Goal: Information Seeking & Learning: Learn about a topic

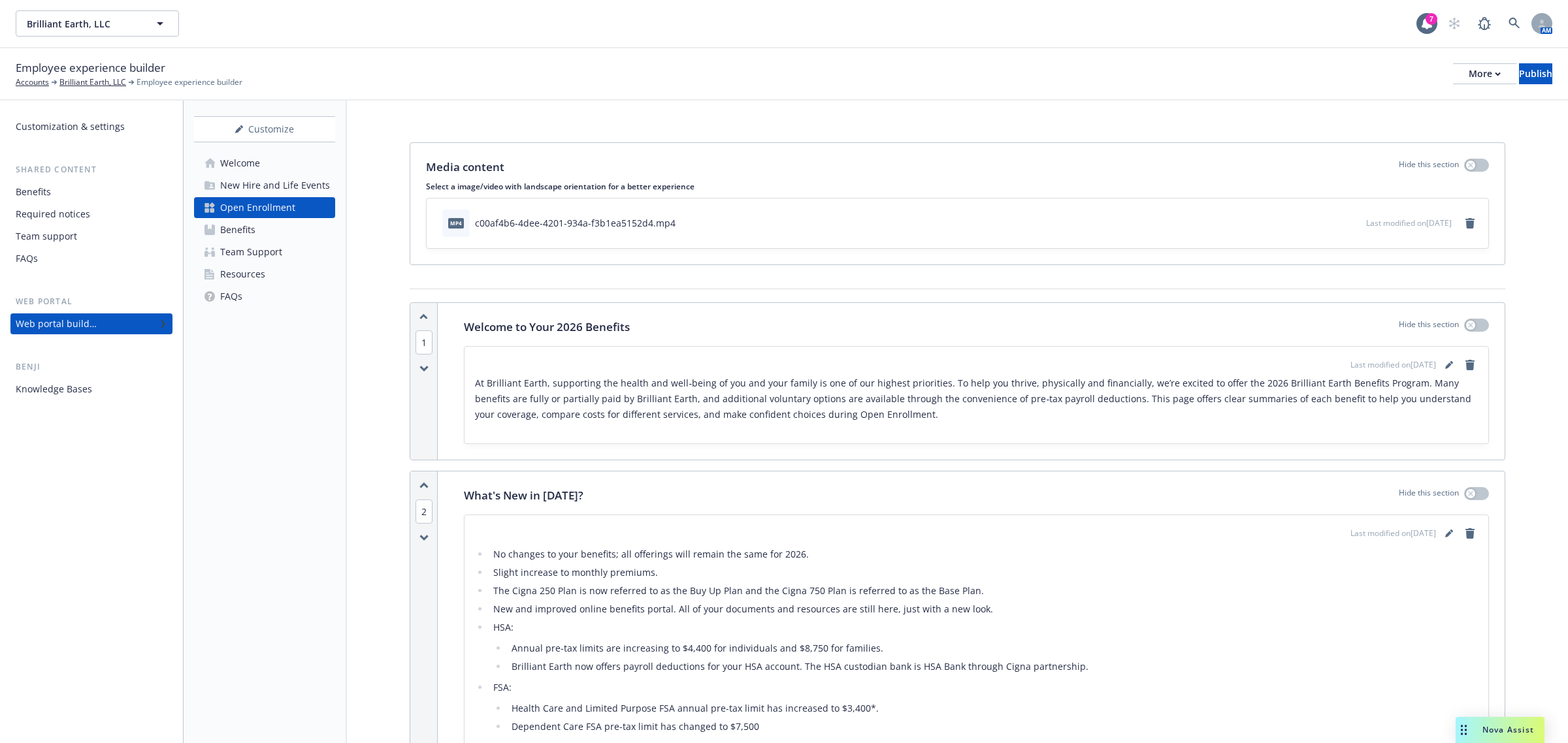
click at [895, 422] on p "At Brilliant Earth, supporting the health and well‑being of you and your family…" at bounding box center [976, 399] width 1003 height 47
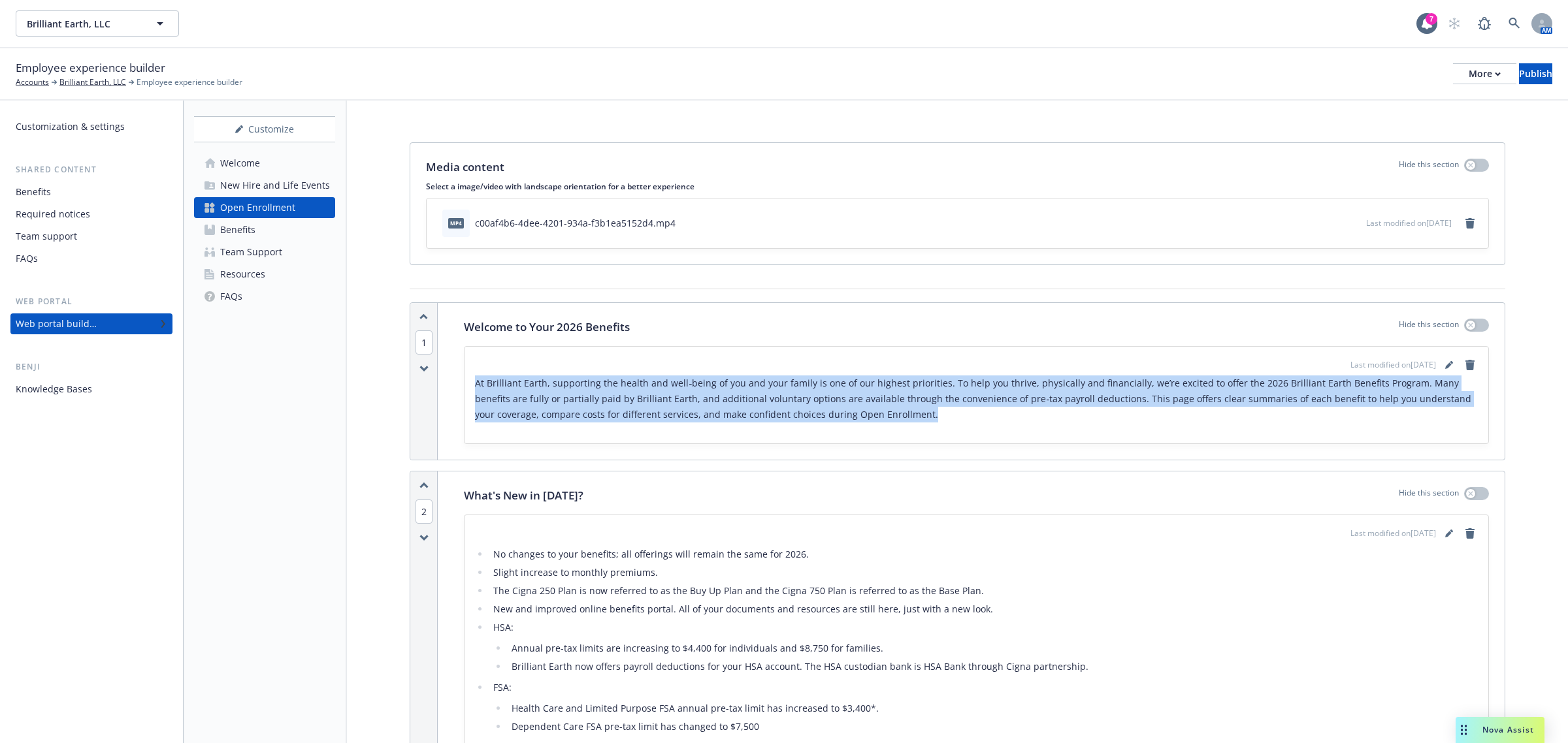
drag, startPoint x: 876, startPoint y: 413, endPoint x: 478, endPoint y: 380, distance: 399.4
click at [478, 380] on p "At Brilliant Earth, supporting the health and well‑being of you and your family…" at bounding box center [976, 399] width 1003 height 47
copy p "At Brilliant Earth, supporting the health and well‑being of you and your family…"
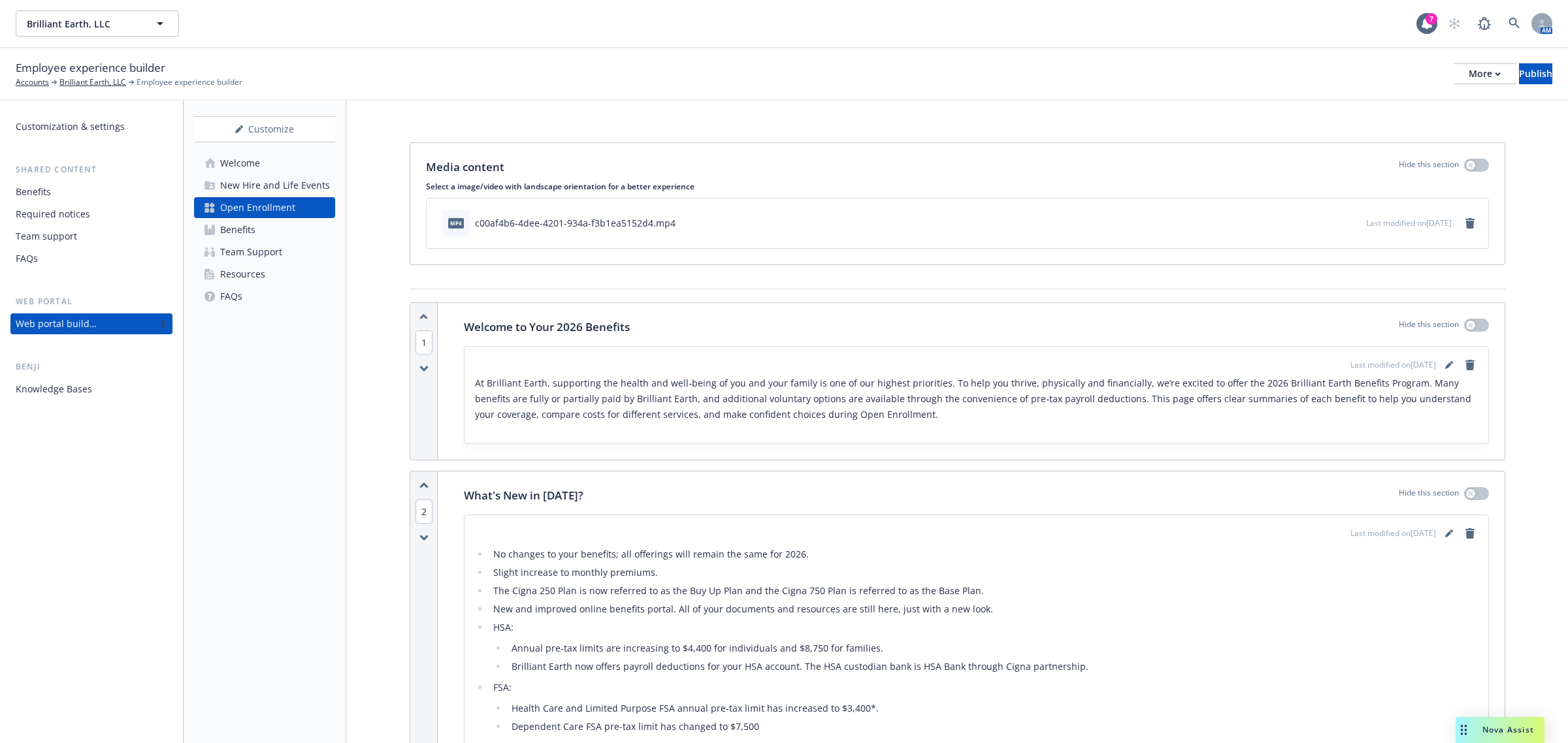
click at [1079, 511] on div "What's New in [DATE]? Hide this section Last modified on [DATE] No changes to y…" at bounding box center [976, 645] width 1057 height 347
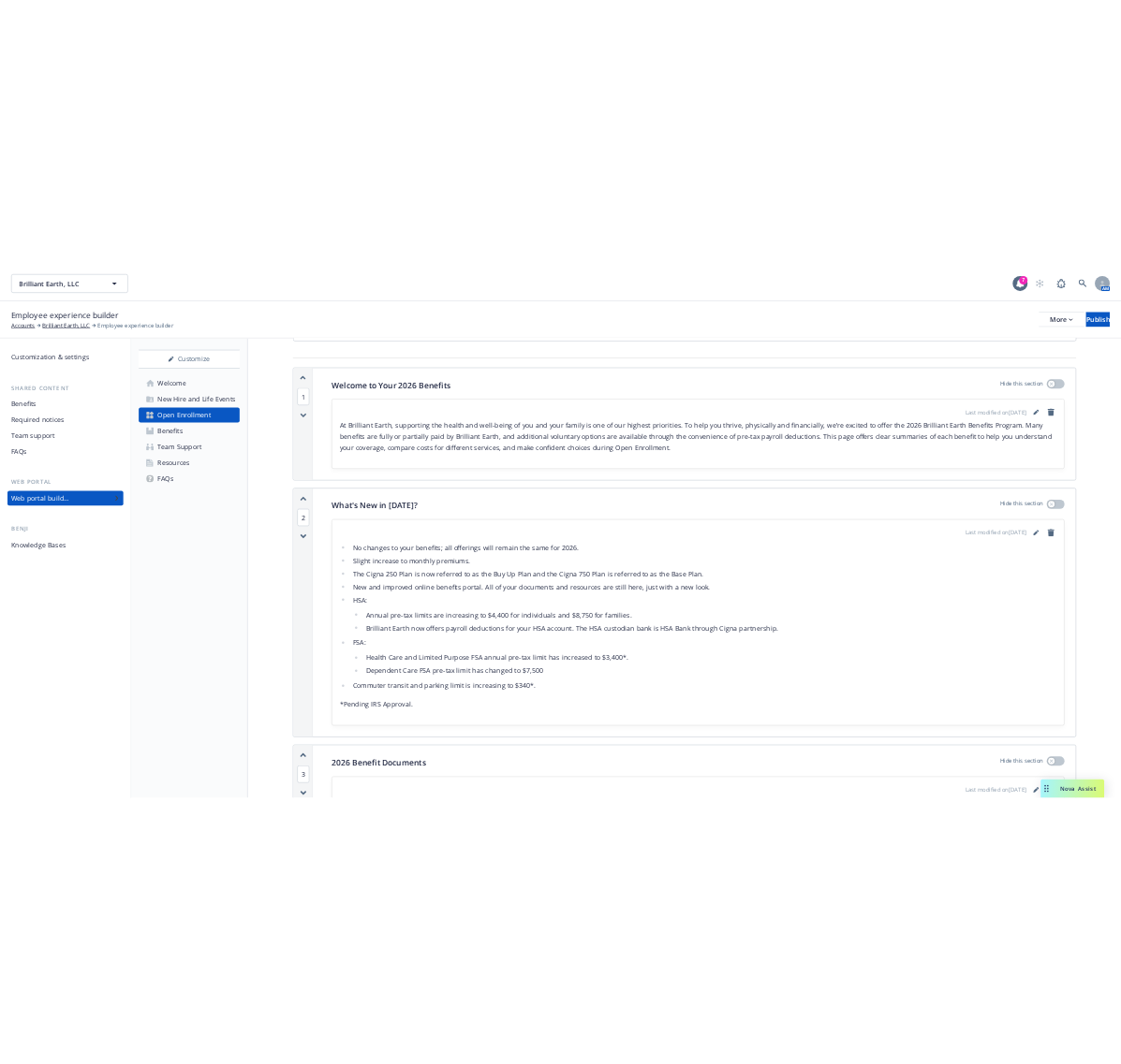
scroll to position [234, 0]
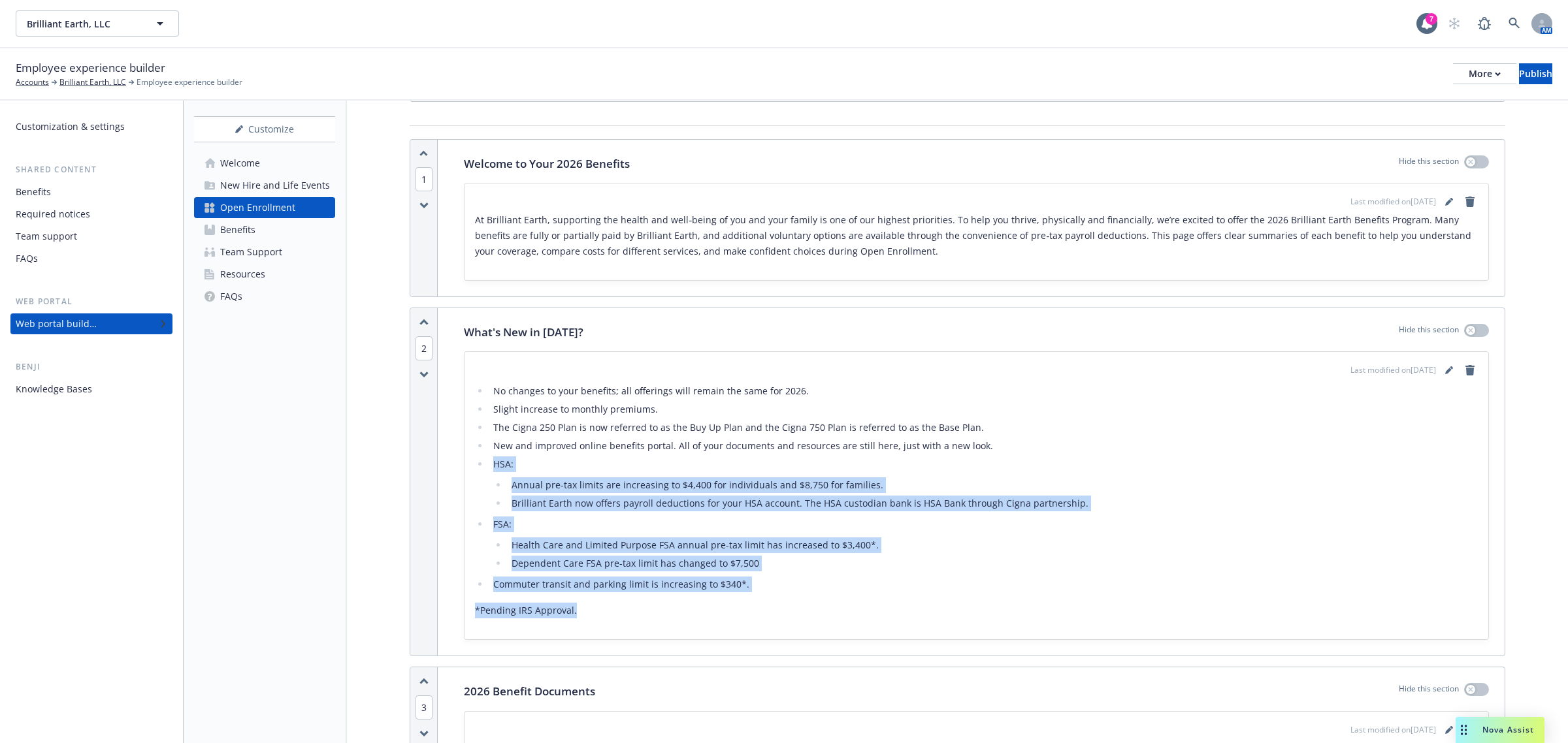
drag, startPoint x: 581, startPoint y: 612, endPoint x: 475, endPoint y: 468, distance: 178.8
click at [475, 468] on div "No changes to your benefits; all offerings will remain the same for 2026. Sligh…" at bounding box center [976, 501] width 1003 height 235
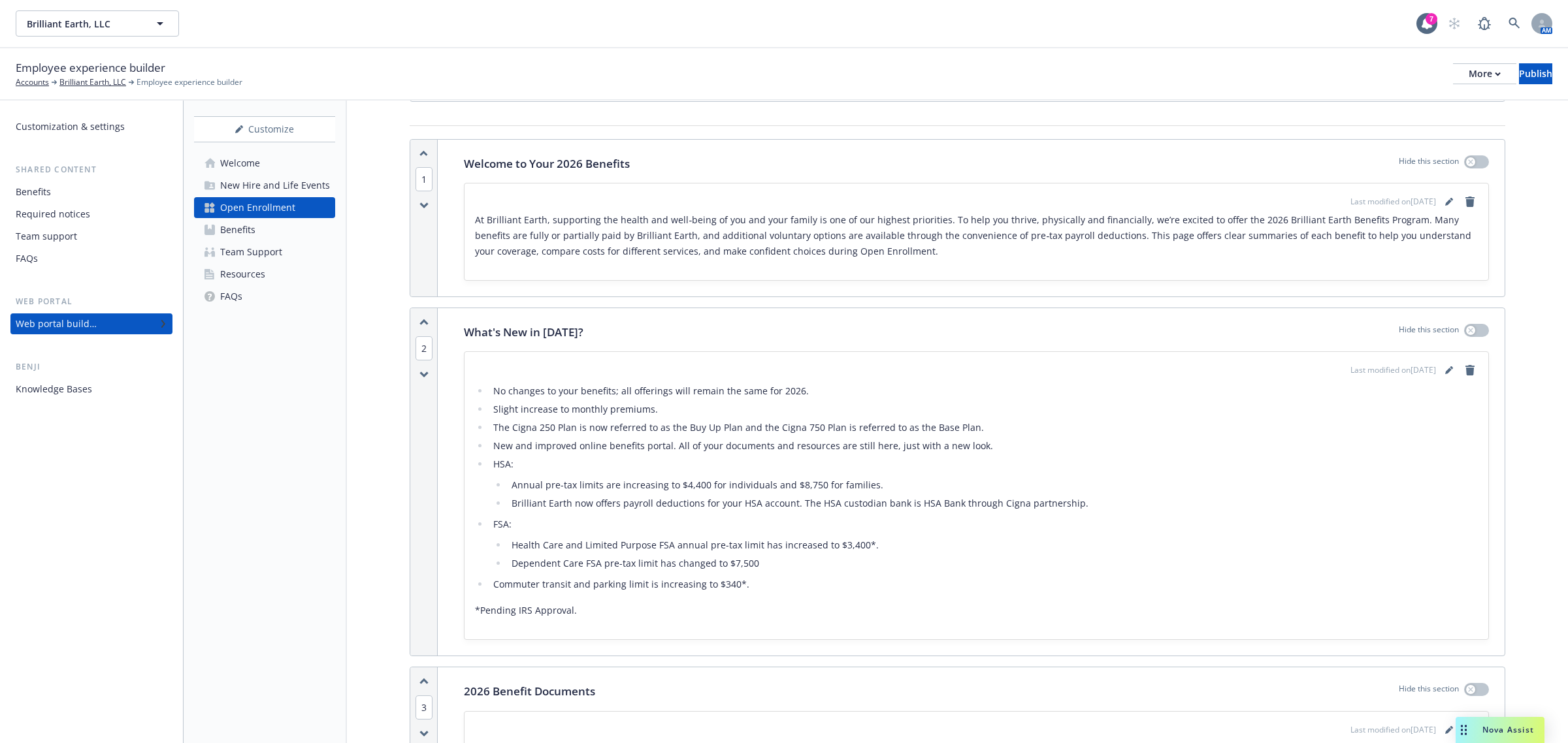
click at [1124, 450] on li "New and improved online benefits portal. All of your documents and resources ar…" at bounding box center [983, 446] width 988 height 16
click at [1441, 371] on link "editPencil" at bounding box center [1449, 370] width 16 height 16
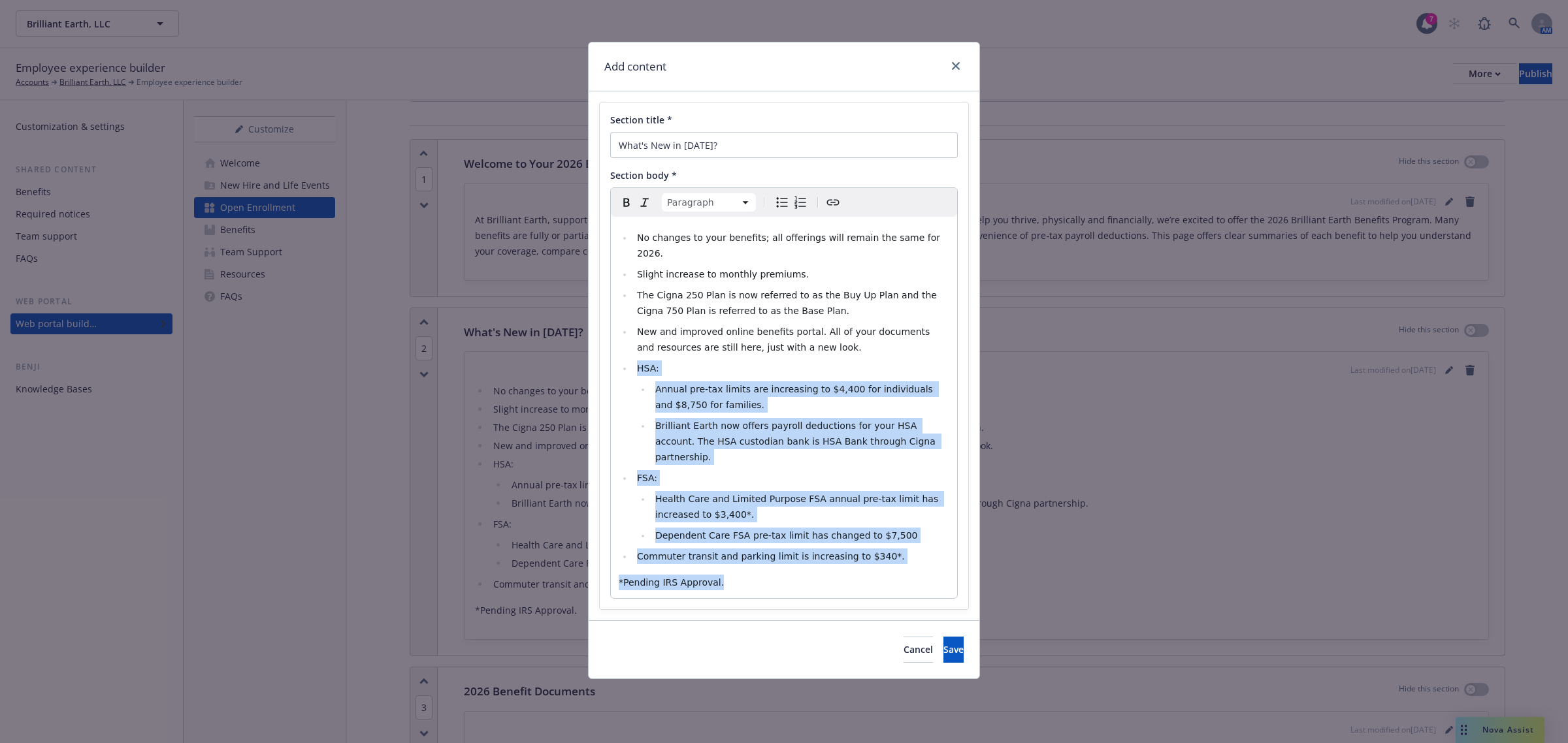
drag, startPoint x: 727, startPoint y: 546, endPoint x: 600, endPoint y: 351, distance: 232.7
click at [600, 351] on div "Section title * What's New in [DATE]? Section body * Paragraph Paragraph Headin…" at bounding box center [784, 356] width 368 height 507
copy div "HSA: Annual pre-tax limits are increasing to $4,400 for individuals and $8,750 …"
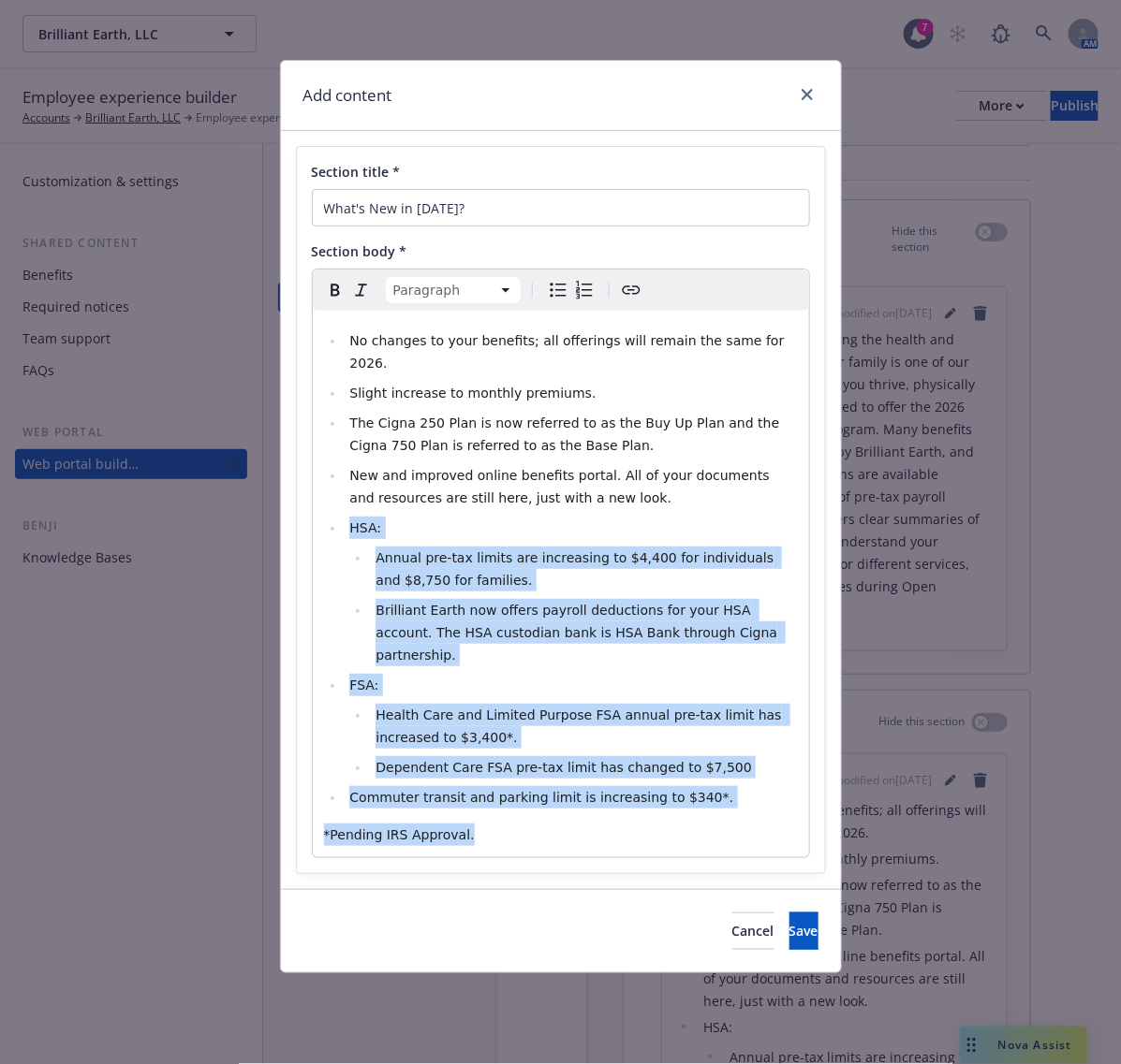
select select
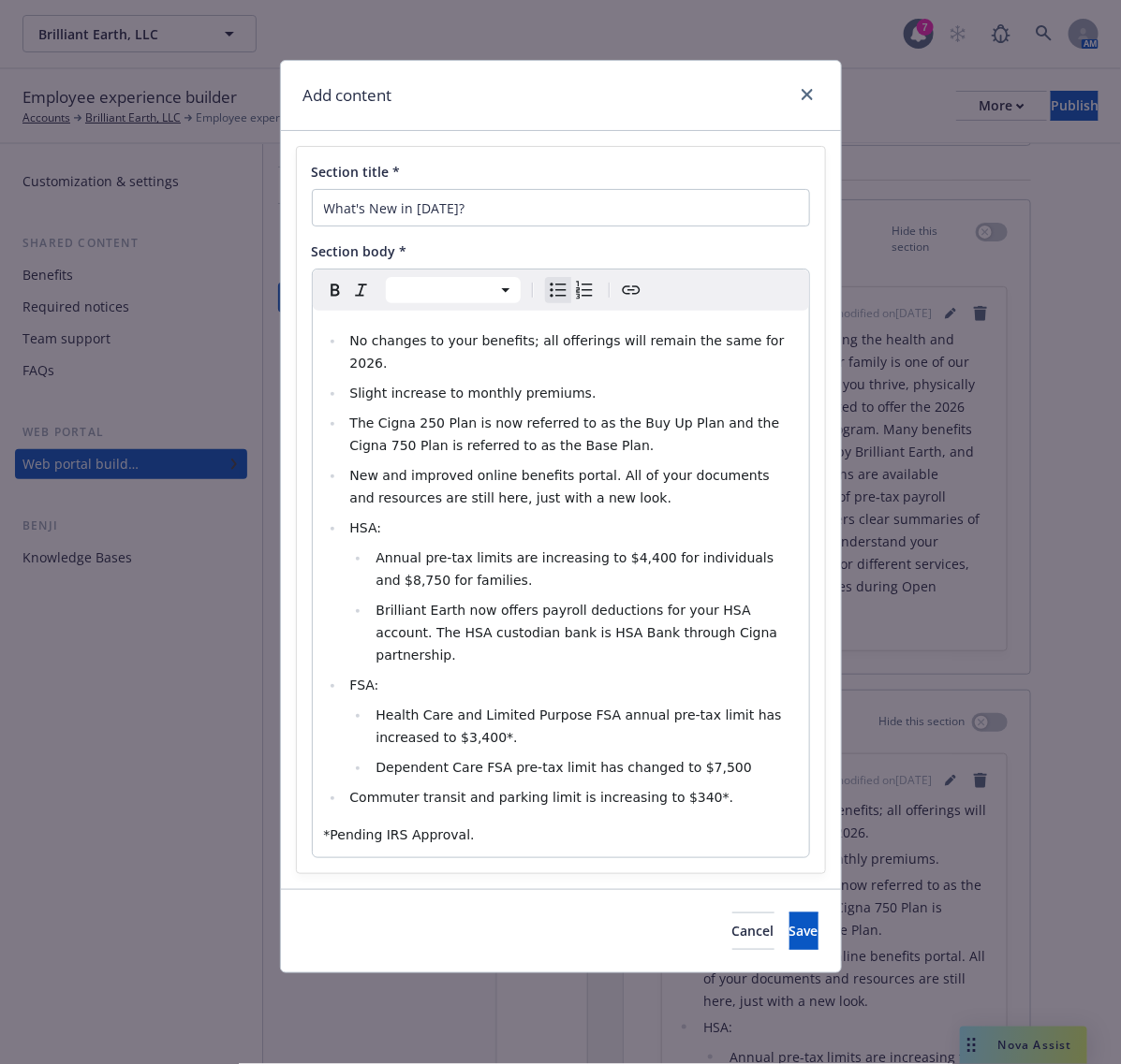
click at [685, 483] on li "New and improved online benefits portal. All of your documents and resources ar…" at bounding box center [570, 486] width 453 height 45
click at [790, 922] on span "Save" at bounding box center [804, 931] width 29 height 18
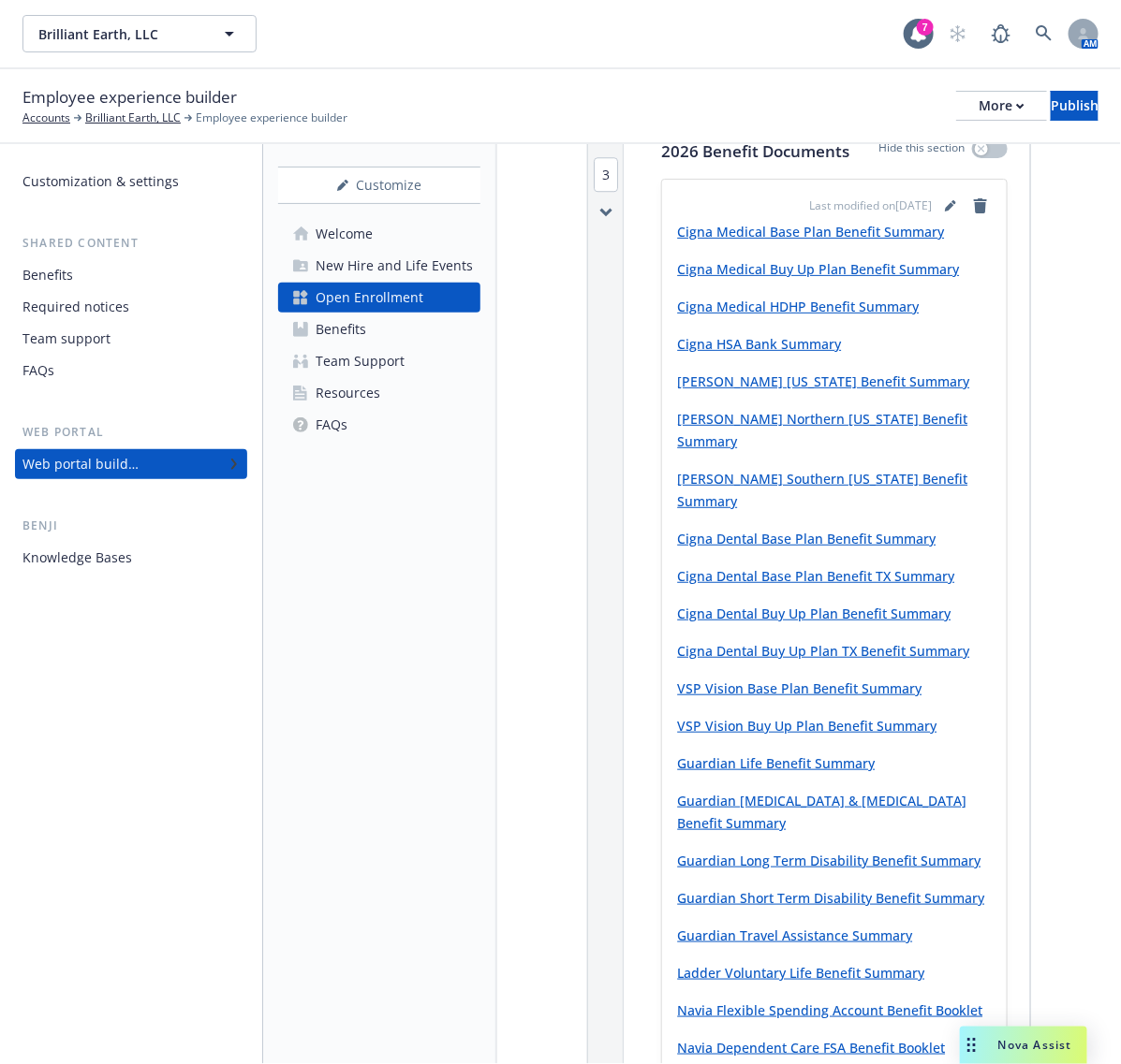
scroll to position [1521, 0]
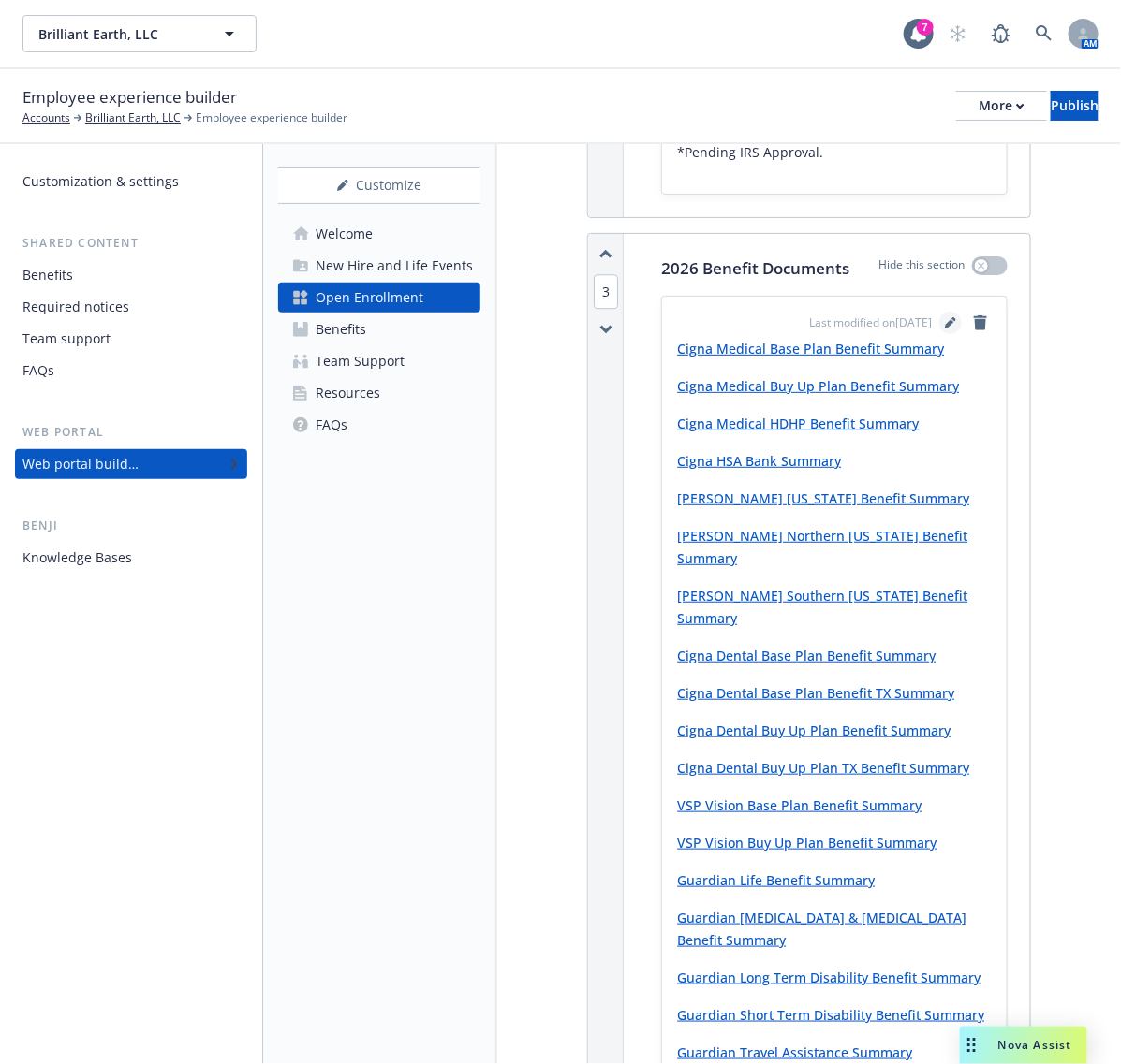
click at [945, 328] on icon "editPencil" at bounding box center [950, 322] width 11 height 11
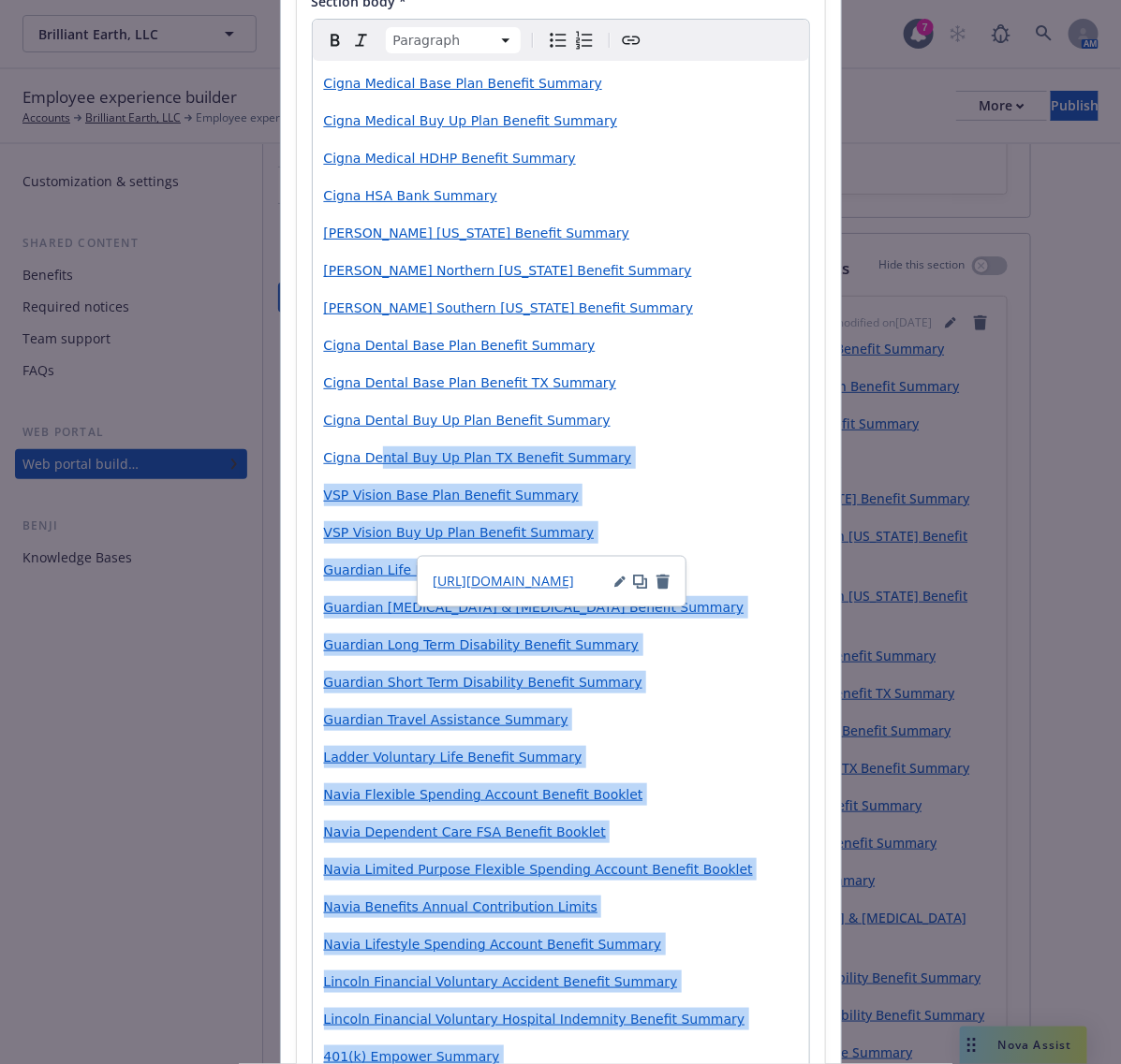
scroll to position [0, 0]
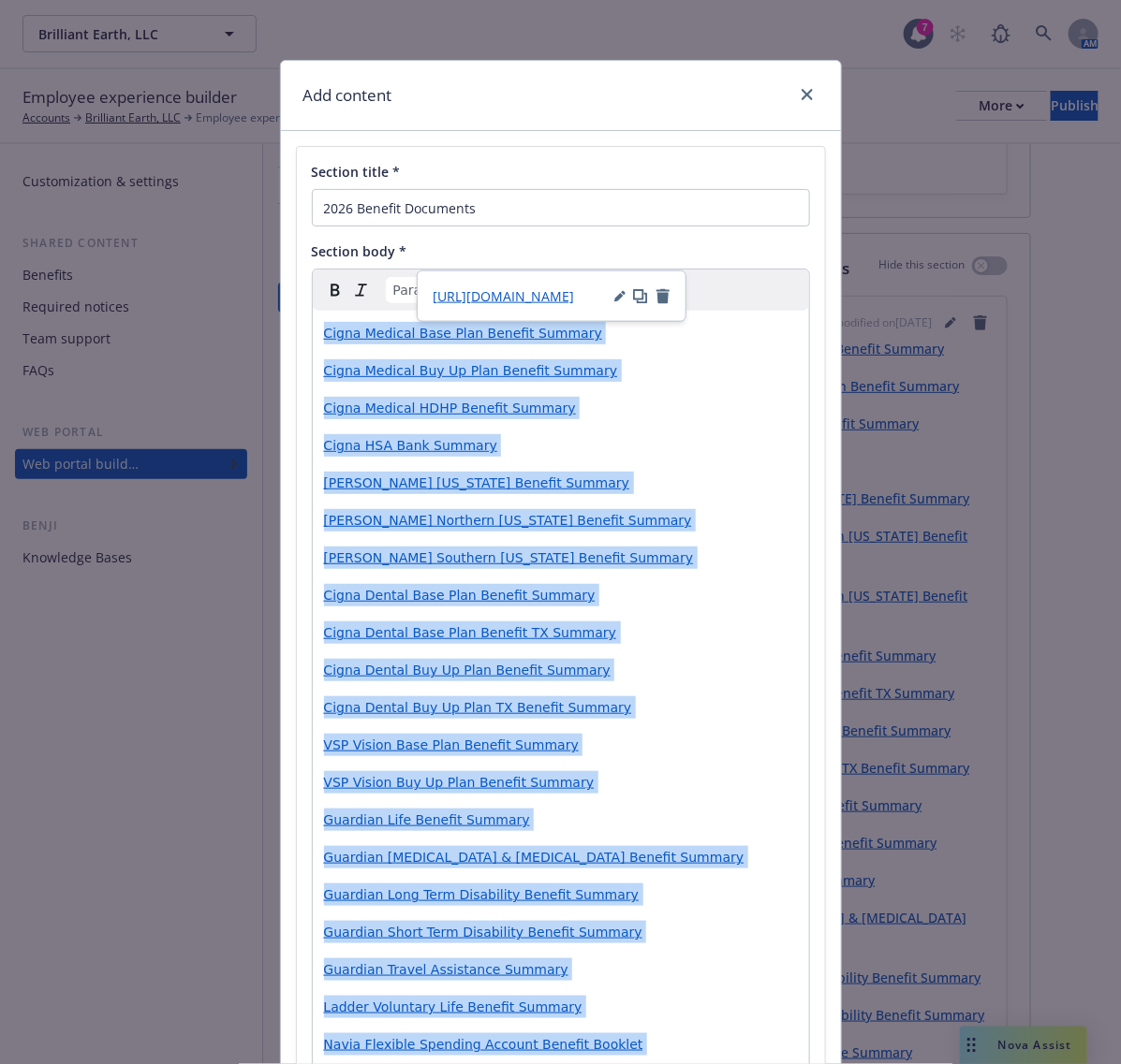
drag, startPoint x: 511, startPoint y: 994, endPoint x: 303, endPoint y: 326, distance: 699.6
click at [311, 326] on div "Paragraph Paragraph Heading 1 Heading 2 Heading 3 Heading 4 Heading 5 Heading 6…" at bounding box center [560, 818] width 498 height 1099
copy div "Cigna Medical Base Plan Benefit Summary Cigna Medical Buy Up Plan Benefit Summa…"
click at [743, 664] on p "Cigna Dental Buy Up Plan Benefit Summary" at bounding box center [561, 670] width 474 height 23
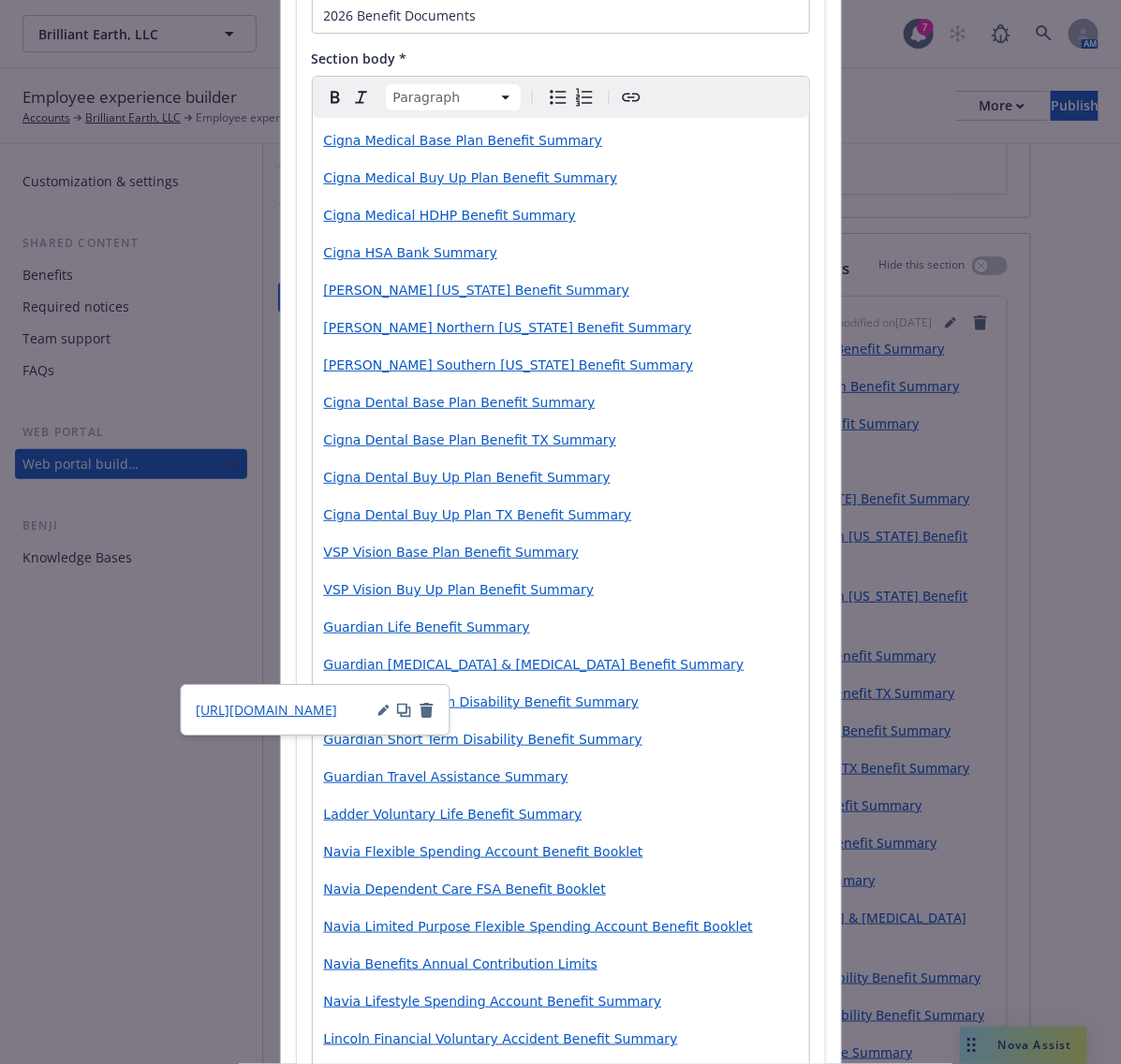
scroll to position [234, 0]
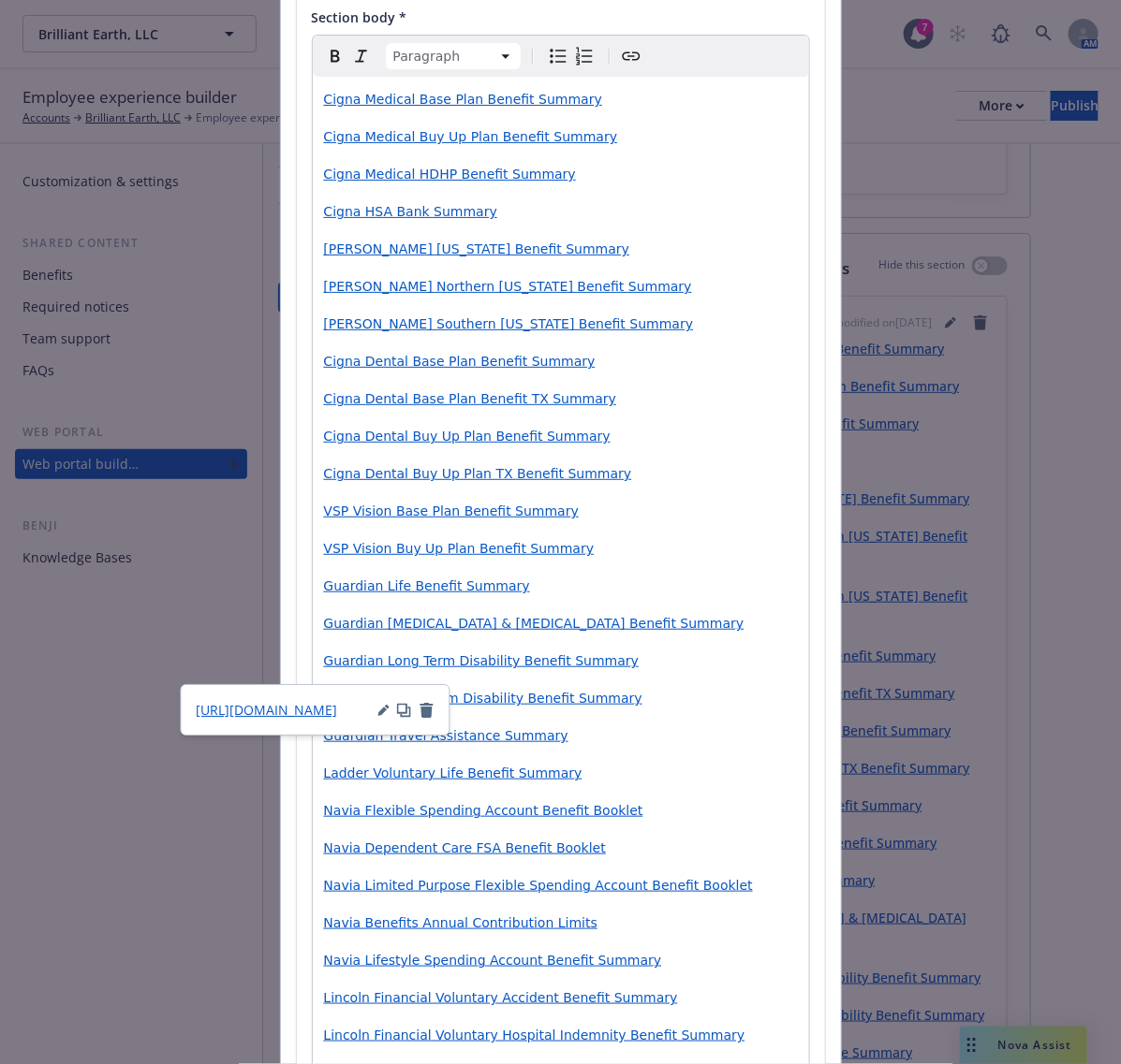
click at [726, 863] on div "Cigna Medical Base Plan Benefit Summary Cigna Medical Buy Up Plan Benefit Summa…" at bounding box center [560, 604] width 496 height 1056
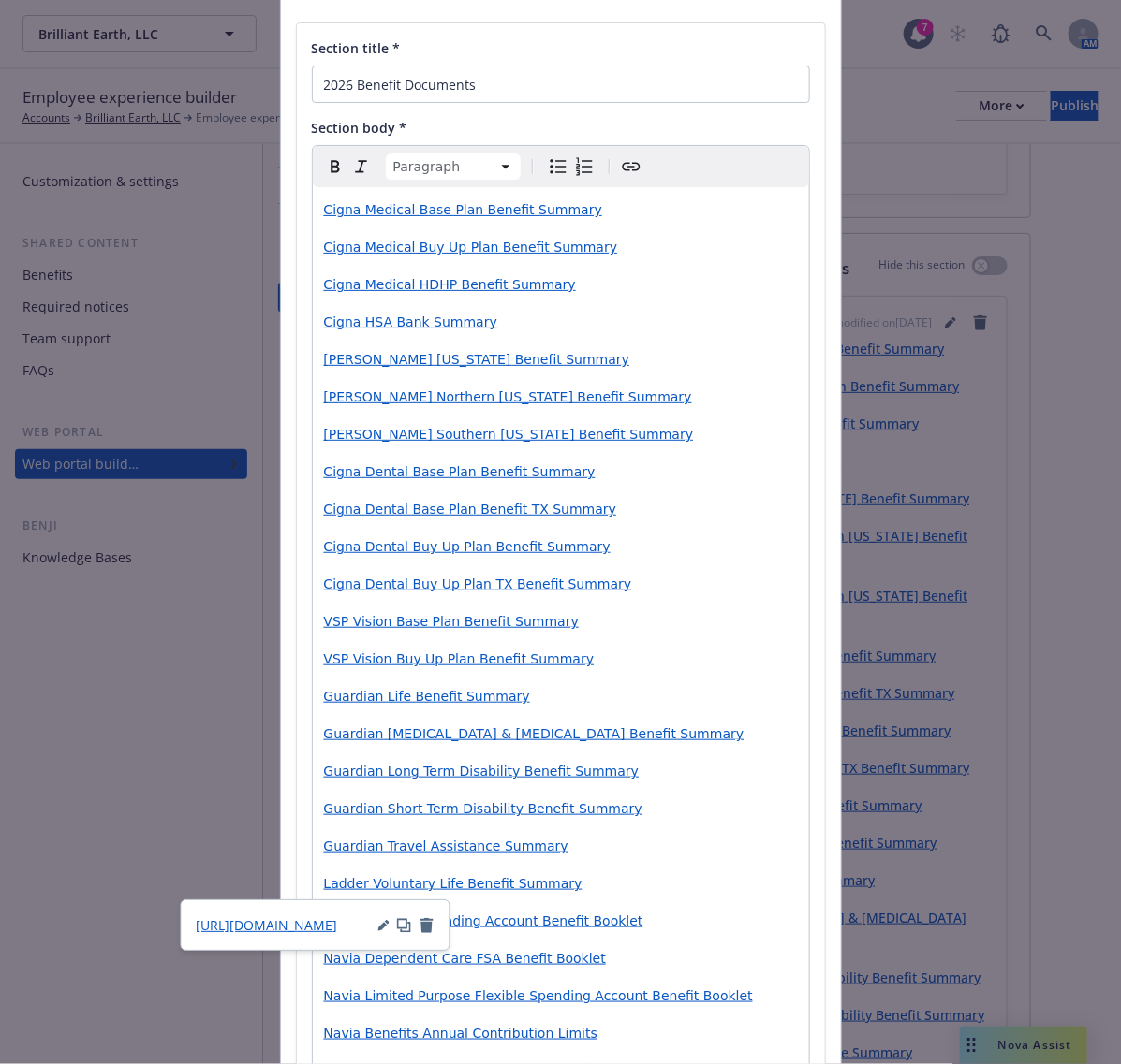
scroll to position [0, 0]
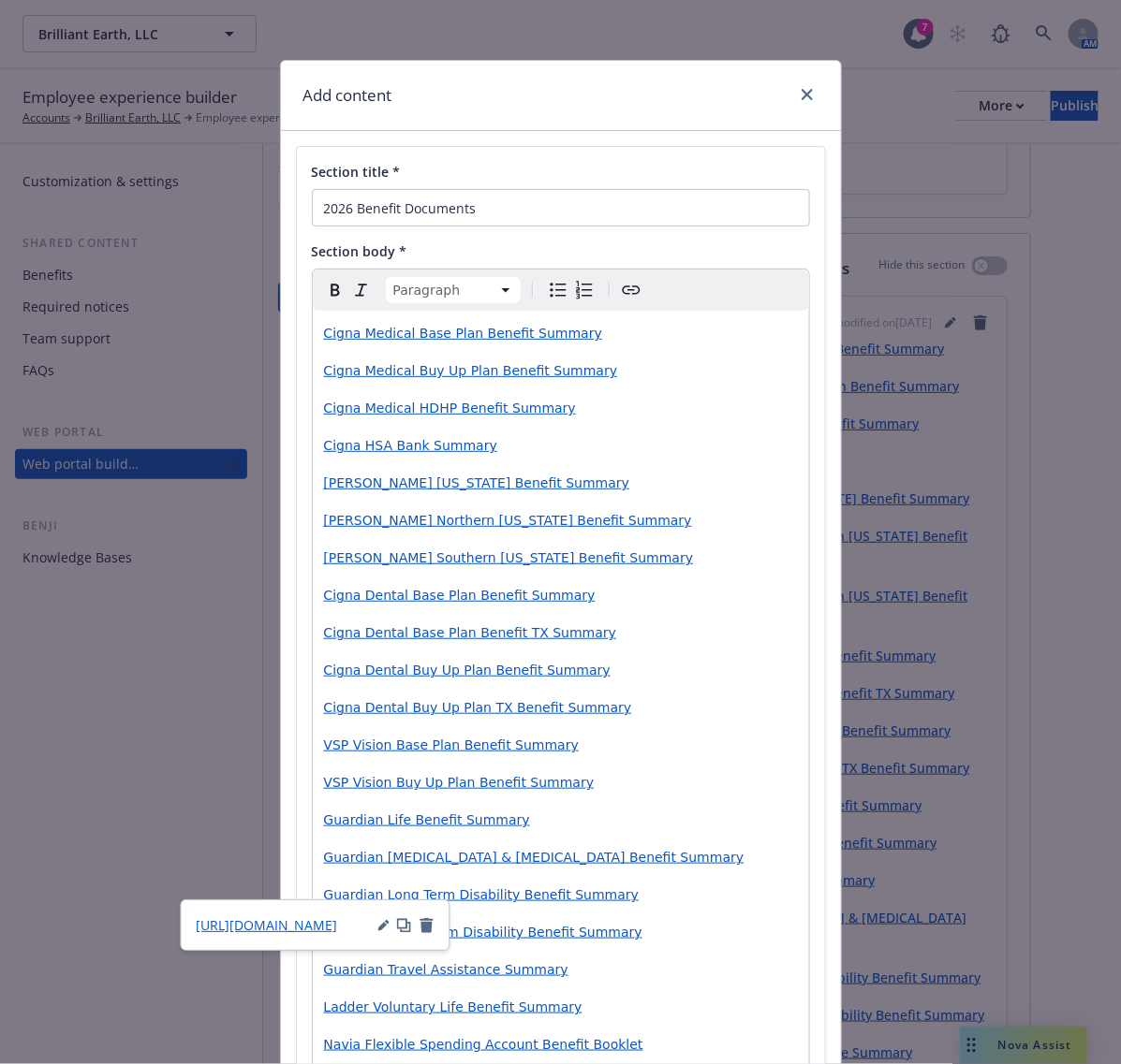
click at [789, 91] on div at bounding box center [804, 95] width 30 height 25
click at [802, 92] on icon "close" at bounding box center [807, 94] width 11 height 11
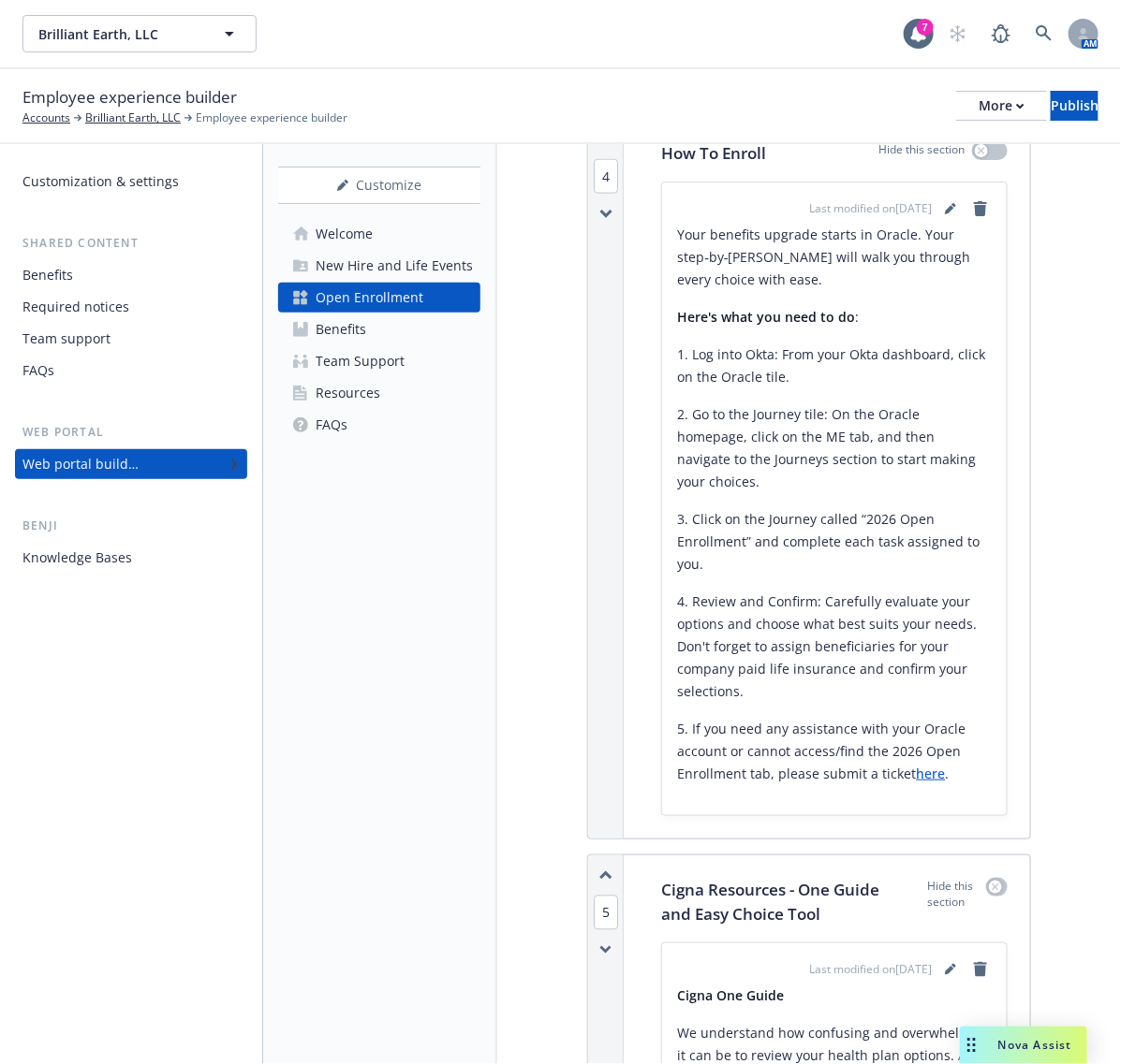
scroll to position [3042, 0]
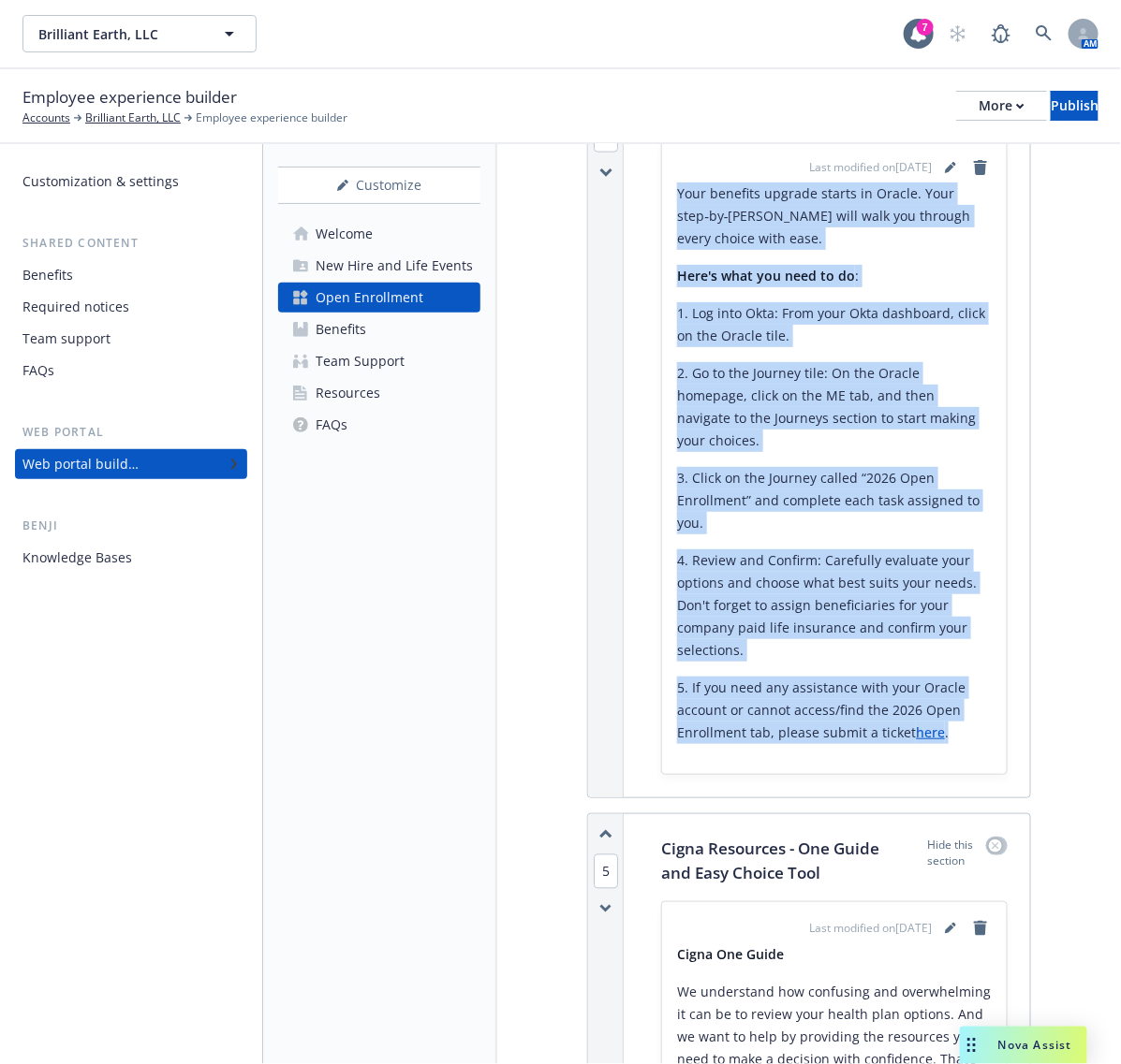
drag, startPoint x: 673, startPoint y: 263, endPoint x: 977, endPoint y: 815, distance: 630.2
click at [977, 774] on div "Last modified on [DATE] Your benefits upgrade starts in Oracle. Your step‑by‑[P…" at bounding box center [833, 458] width 344 height 633
copy div "Your benefits upgrade starts in Oracle. Your step‑by‑[PERSON_NAME] will walk yo…"
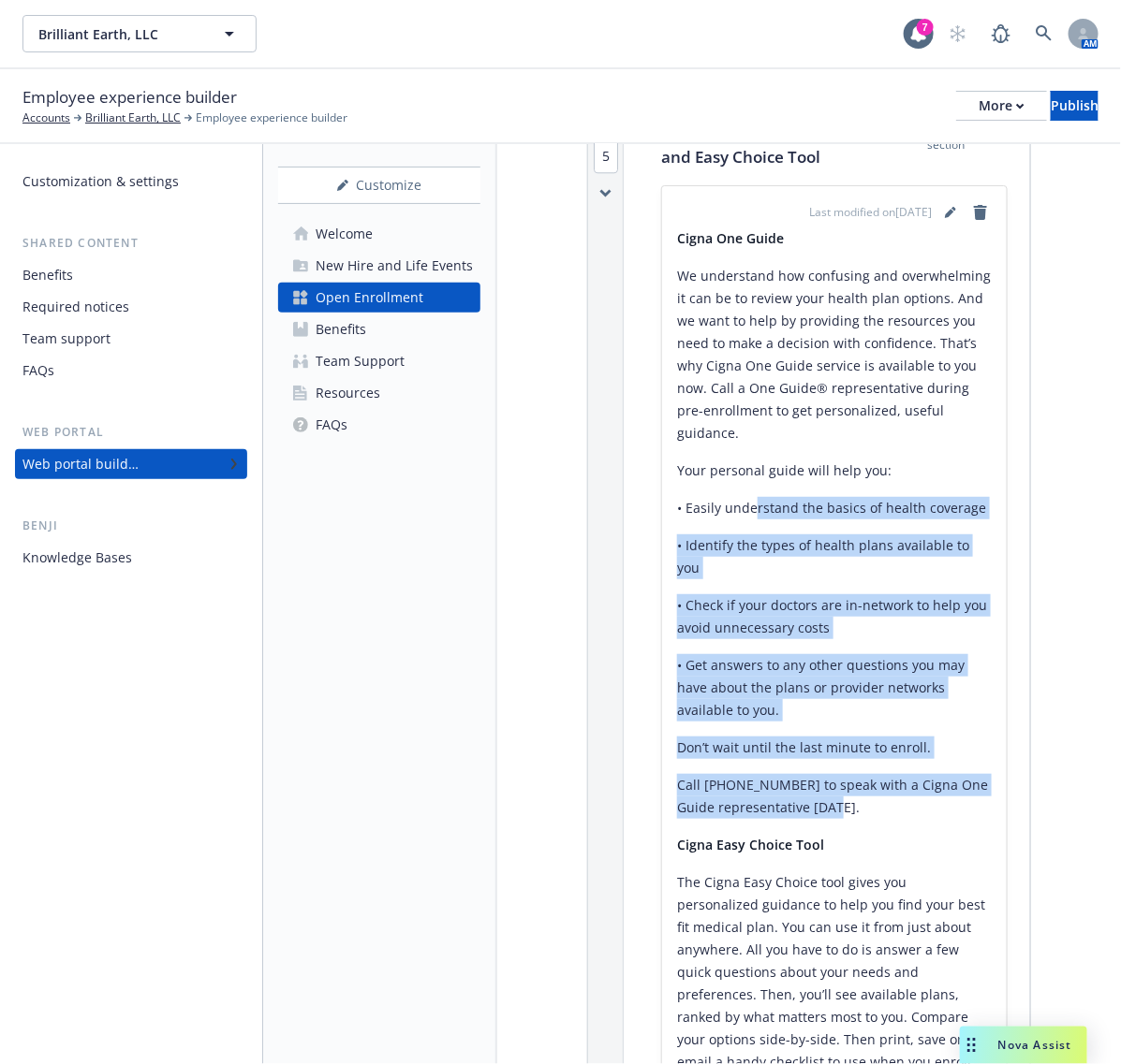
scroll to position [3510, 0]
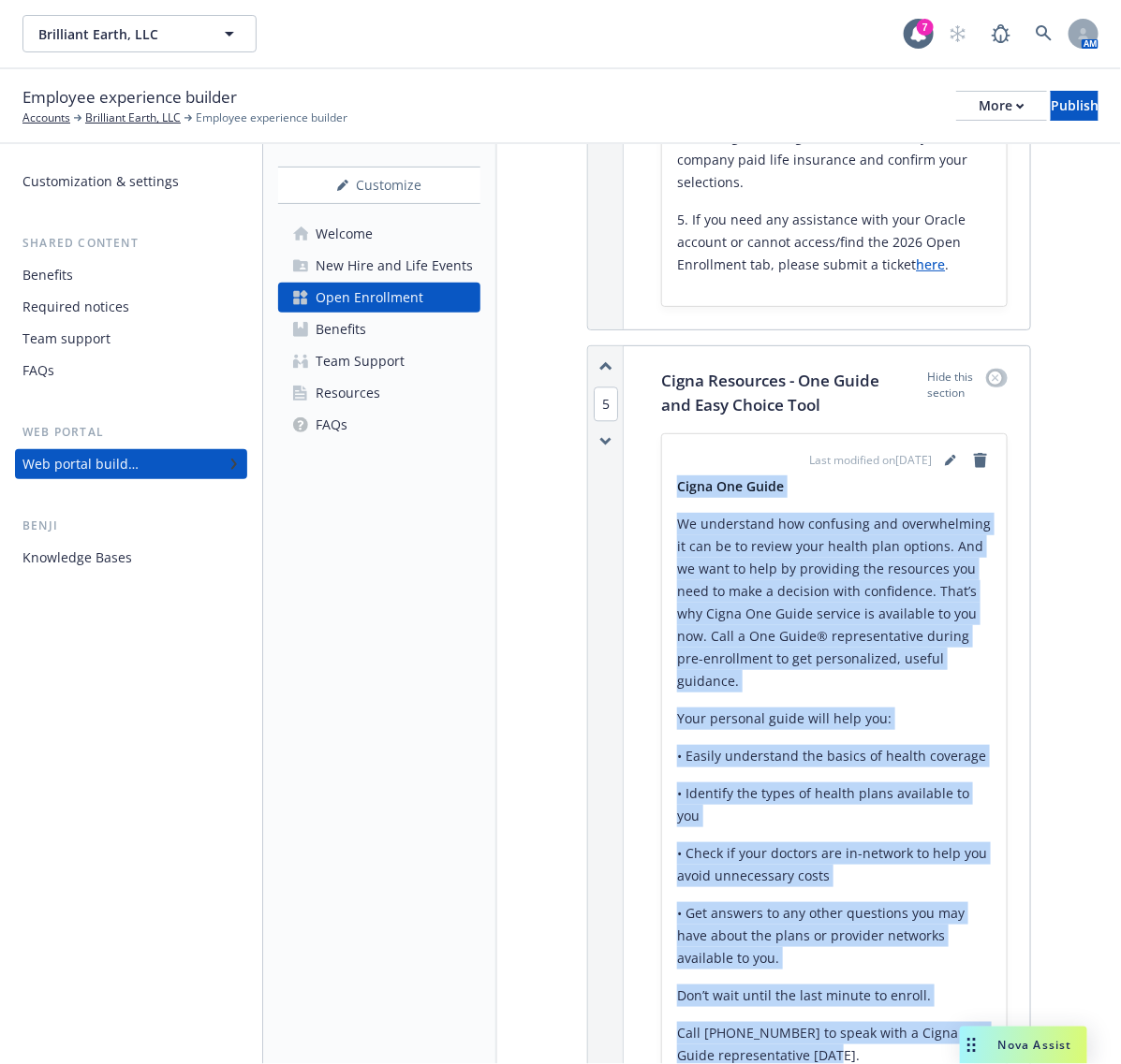
drag, startPoint x: 867, startPoint y: 791, endPoint x: 670, endPoint y: 561, distance: 302.8
click at [670, 561] on div "Last modified on [DATE] Cigna One Guide We understand how confusing and overwhe…" at bounding box center [833, 923] width 344 height 978
copy div "Cigna One Guide We understand how confusing and overwhelming it can be to revie…"
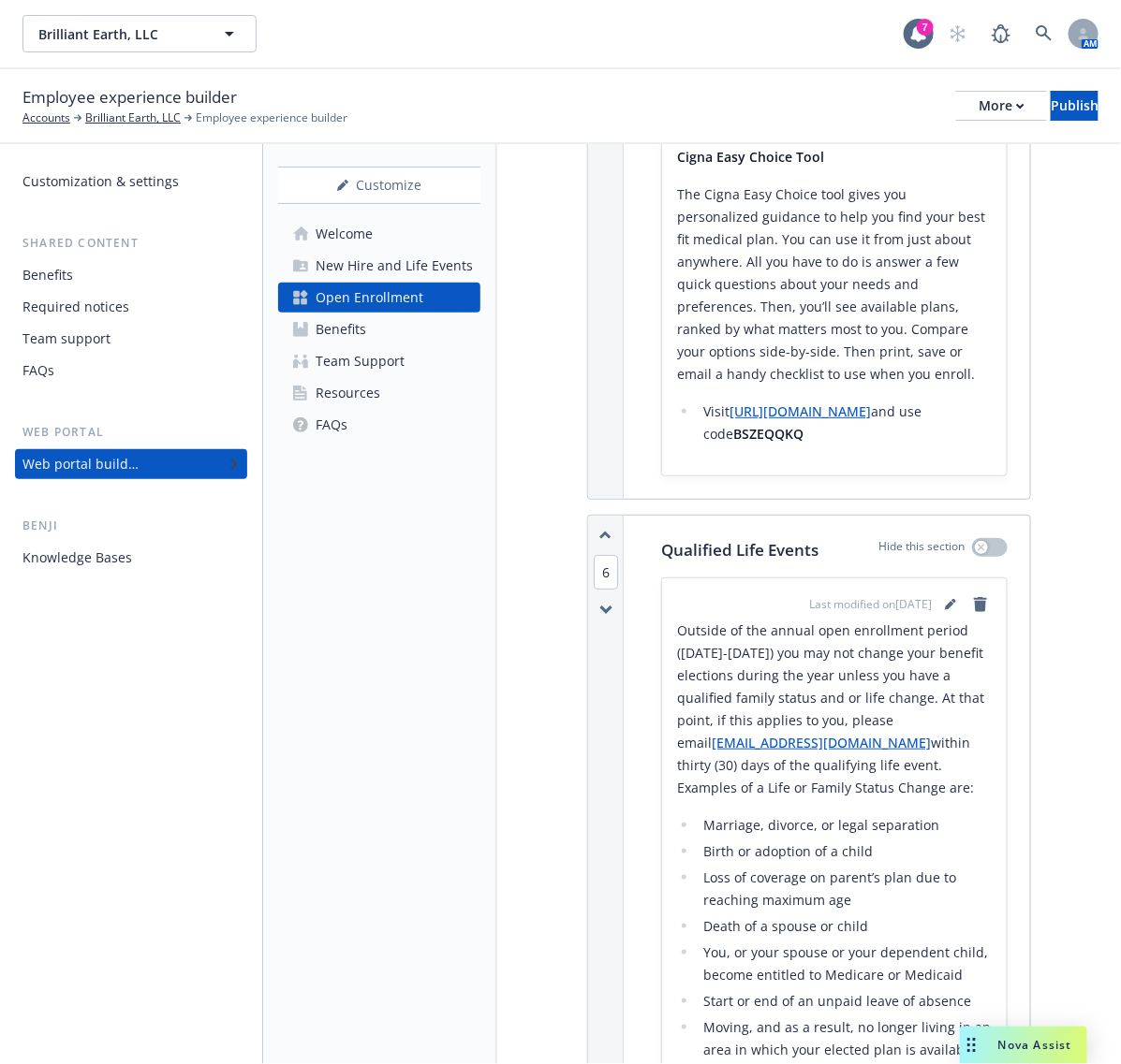
click at [902, 799] on p "Outside of the annual open enrollment period ([DATE]-[DATE]) you may not change…" at bounding box center [834, 709] width 314 height 179
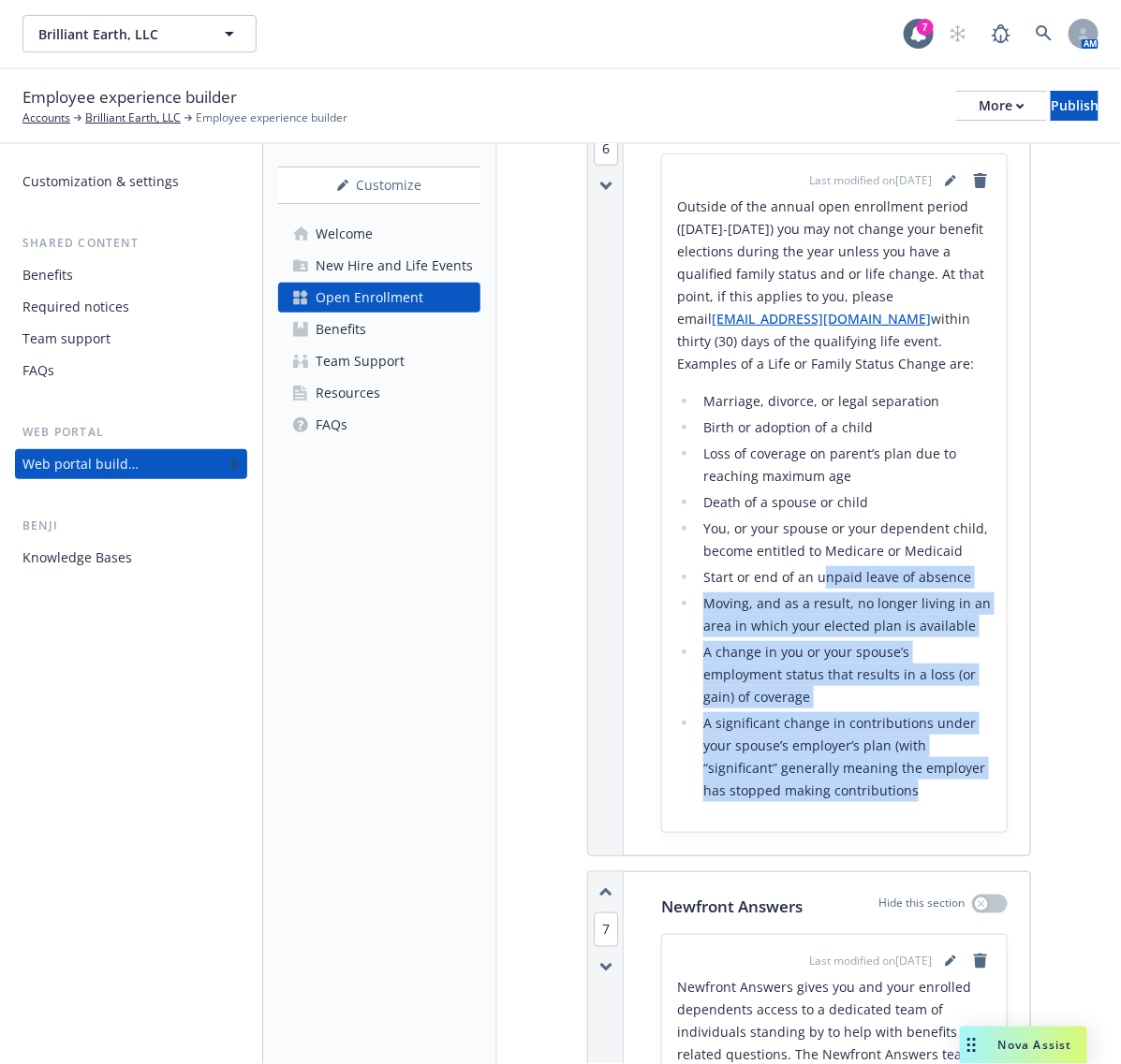
scroll to position [4797, 0]
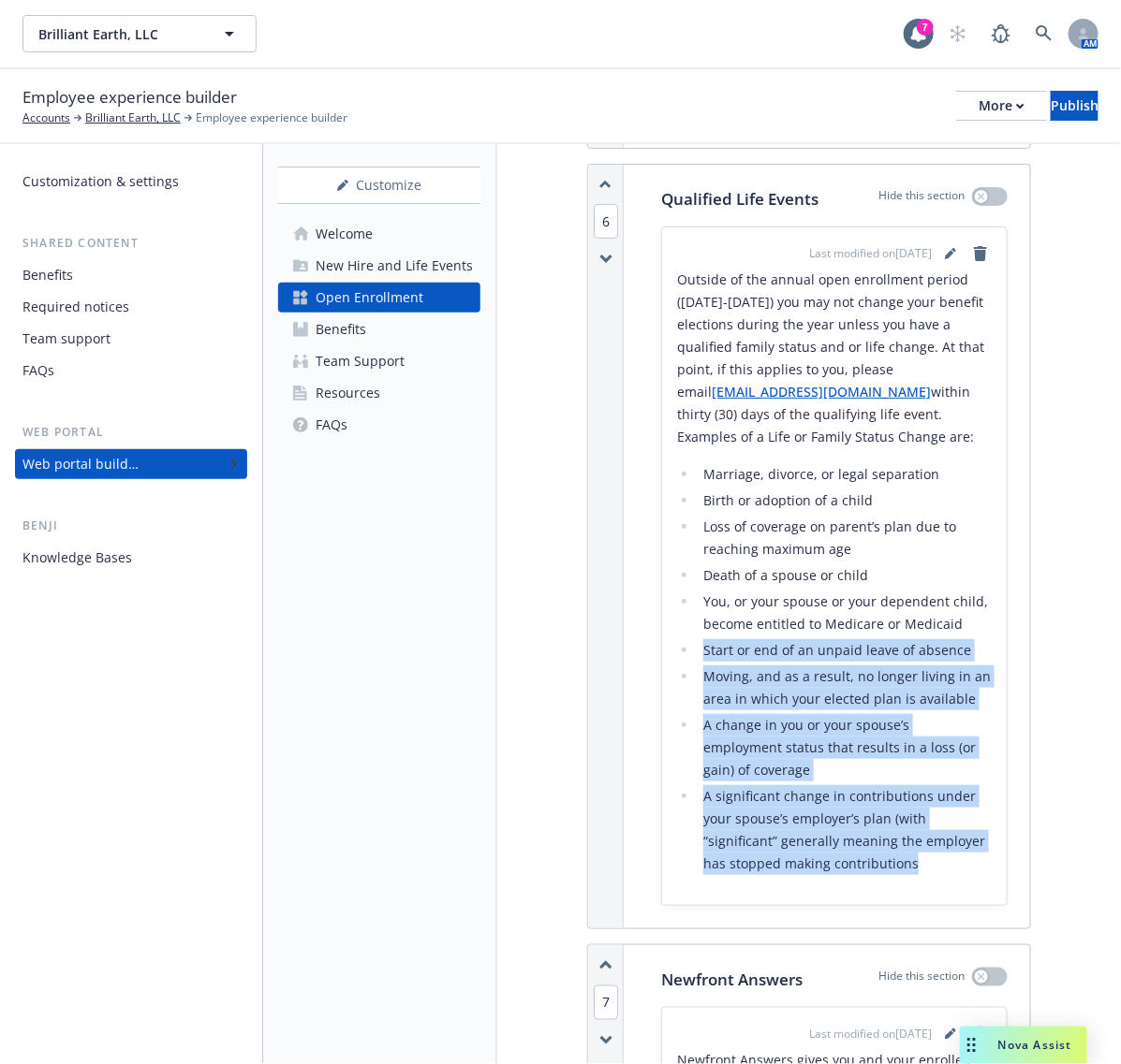
drag, startPoint x: 980, startPoint y: 879, endPoint x: 821, endPoint y: 735, distance: 214.5
click at [822, 735] on div "Last modified on [DATE] Outside of the annual open enrollment period ([DATE]-[D…" at bounding box center [833, 566] width 344 height 678
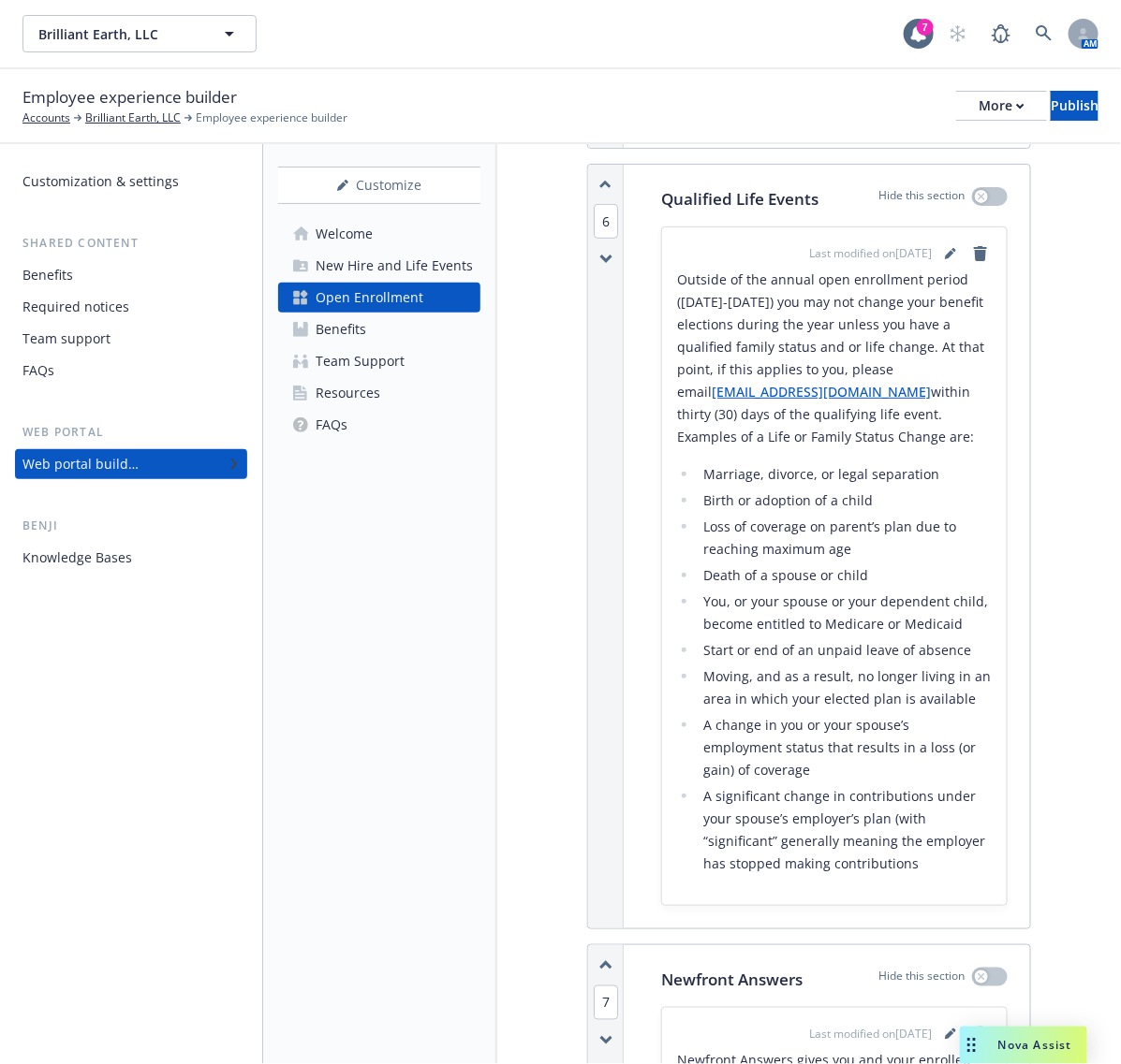
click at [796, 636] on li "You, or your spouse or your dependent child, become entitled to Medicare or Med…" at bounding box center [844, 613] width 294 height 45
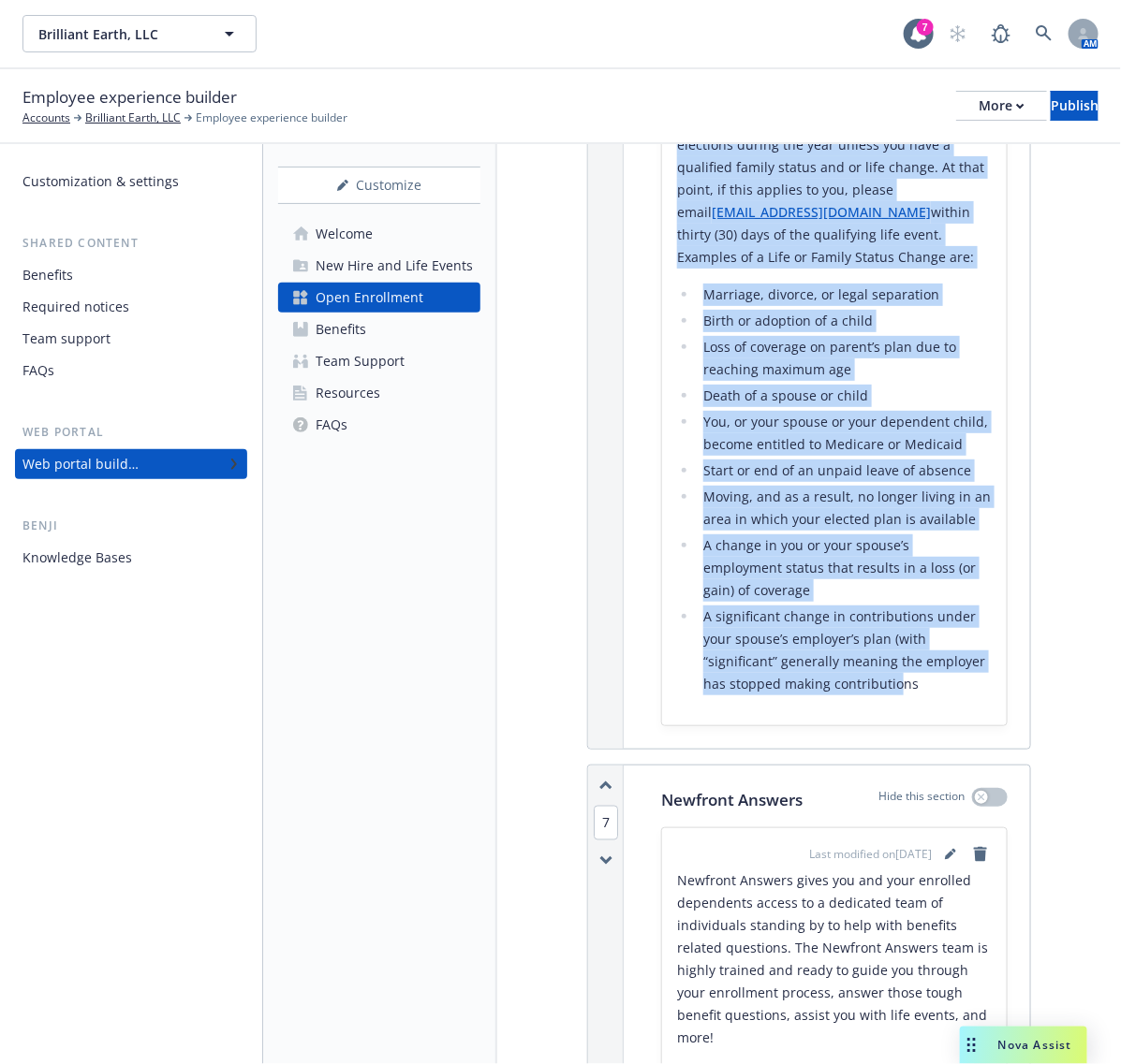
scroll to position [5032, 0]
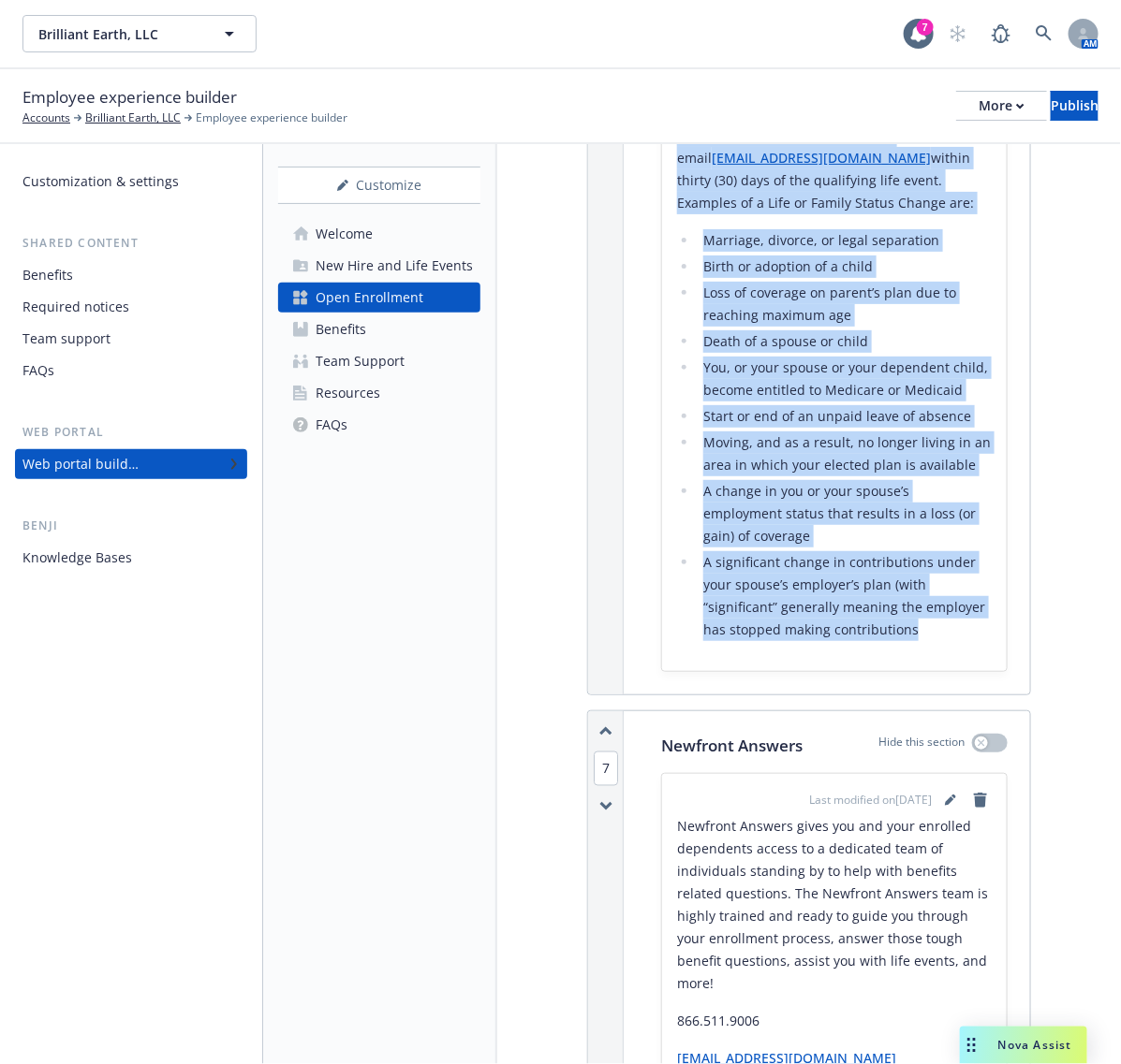
drag, startPoint x: 677, startPoint y: 368, endPoint x: 976, endPoint y: 774, distance: 504.2
click at [976, 671] on div "Last modified on [DATE] Outside of the annual open enrollment period ([DATE]-[D…" at bounding box center [833, 332] width 344 height 678
copy div "Loremip do sit ametco adip elitseddoe tempor (Incidid 27-28) utl etd mag aliqua…"
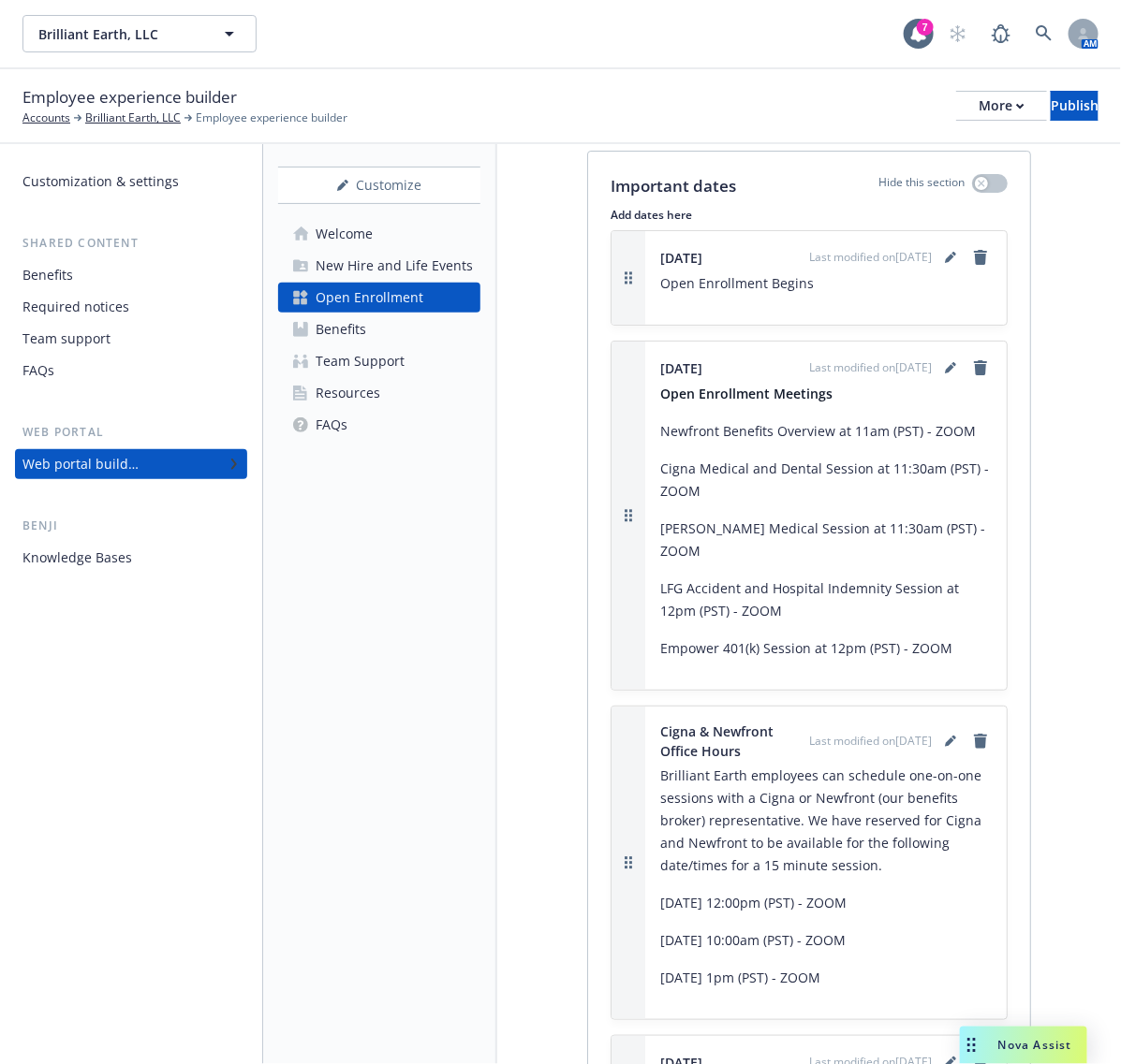
scroll to position [6788, 0]
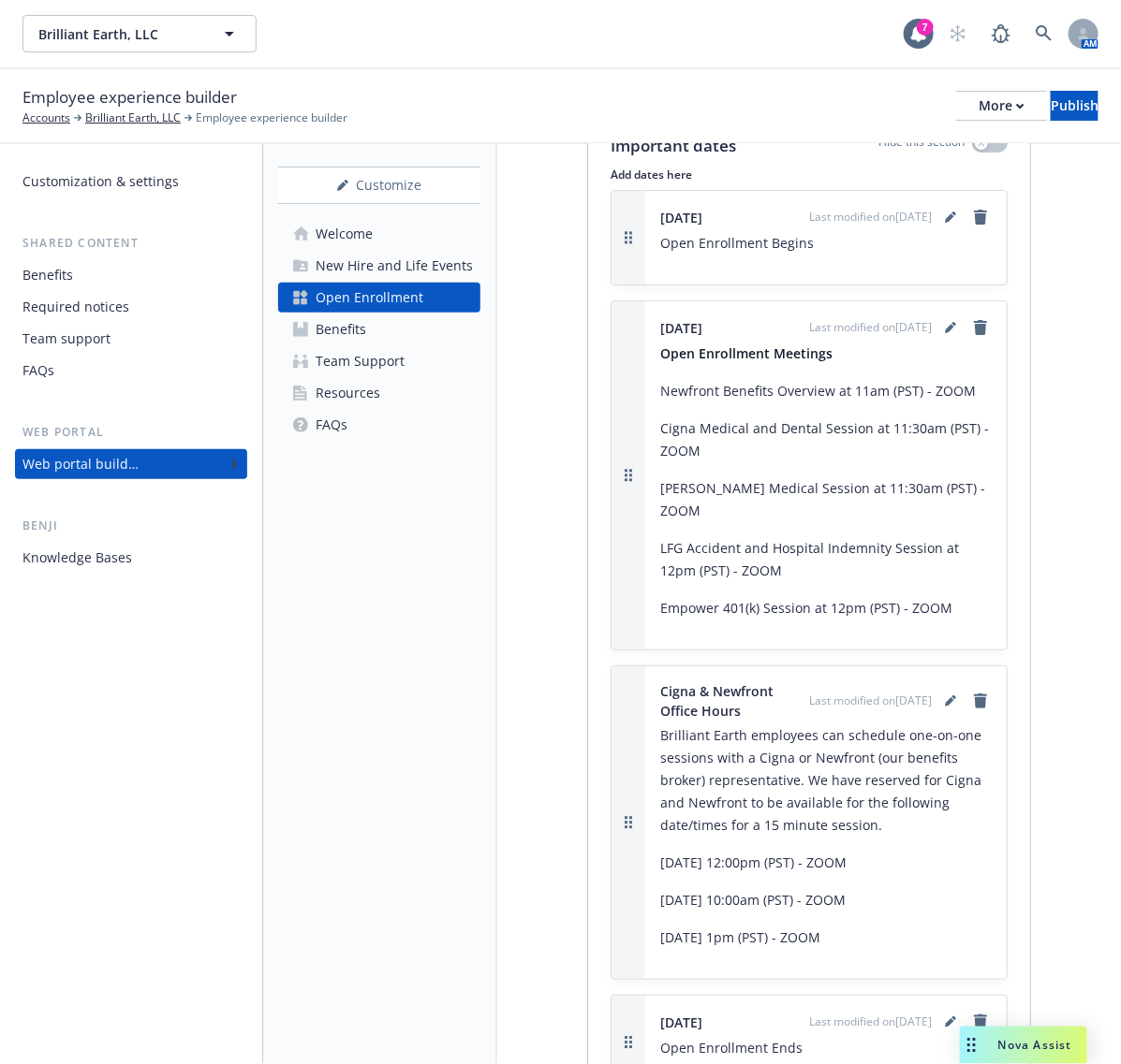
drag, startPoint x: 760, startPoint y: 646, endPoint x: 659, endPoint y: 628, distance: 102.6
click at [659, 628] on div "[DATE] Last modified on [DATE] Open Enrollment Meetings Newfront Benefits Overv…" at bounding box center [825, 475] width 361 height 348
click at [399, 712] on div "Customize Welcome New Hire and Life Events Open Enrollment Benefits Team Suppor…" at bounding box center [380, 604] width 234 height 920
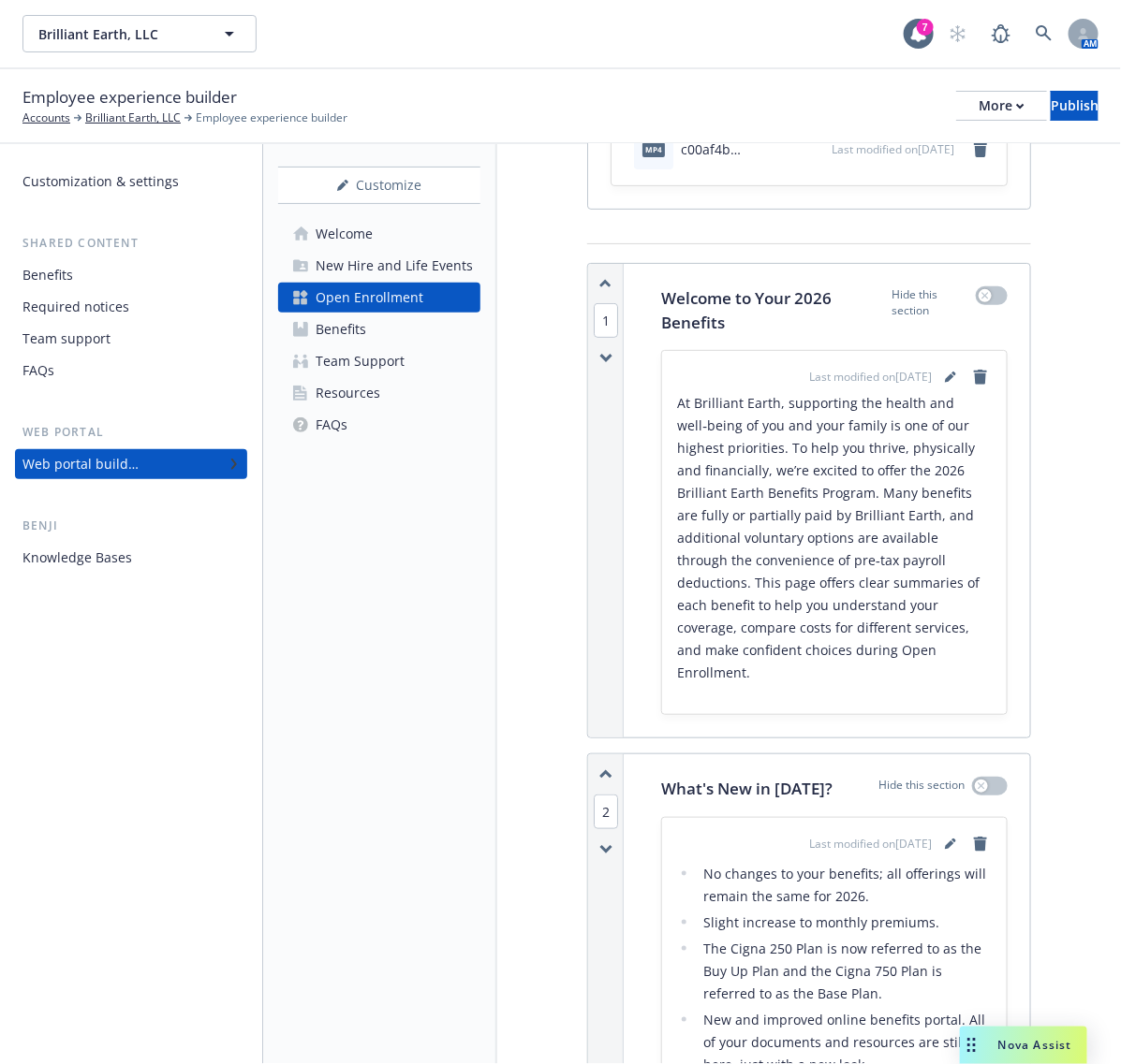
scroll to position [0, 0]
